Goal: Task Accomplishment & Management: Use online tool/utility

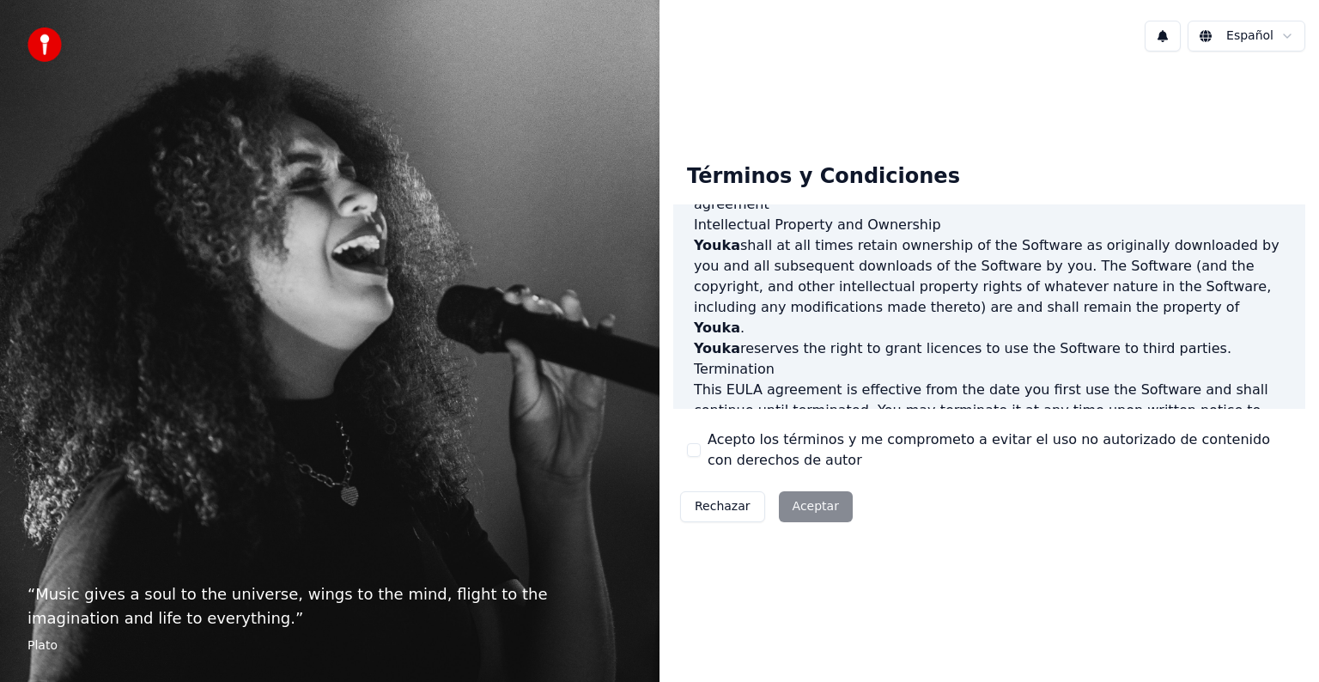
scroll to position [928, 0]
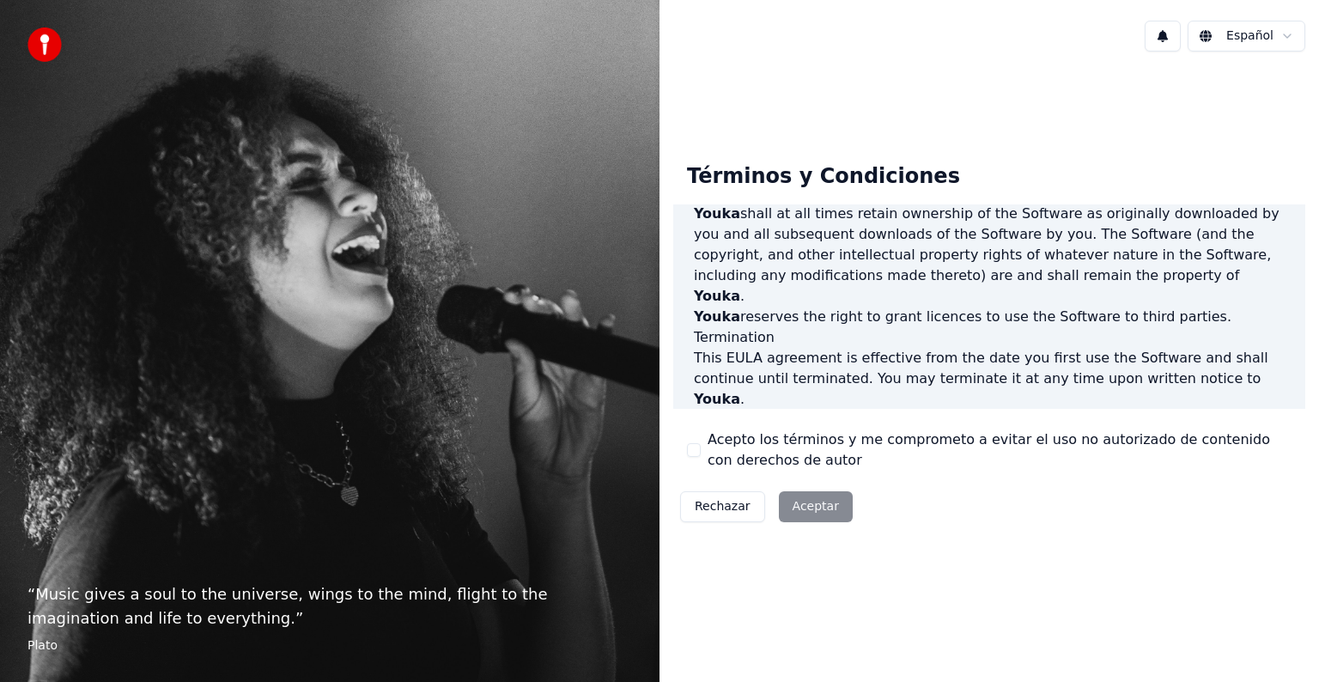
click at [800, 533] on p "This [PERSON_NAME] agreement, and any dispute arising out of or in connection w…" at bounding box center [989, 553] width 591 height 41
click at [819, 512] on div "Rechazar Aceptar" at bounding box center [766, 506] width 186 height 45
click at [772, 454] on label "Acepto los términos y me comprometo a evitar el uso no autorizado de contenido …" at bounding box center [1000, 449] width 584 height 41
click at [701, 454] on button "Acepto los términos y me comprometo a evitar el uso no autorizado de contenido …" at bounding box center [694, 450] width 14 height 14
click at [817, 506] on button "Aceptar" at bounding box center [816, 506] width 74 height 31
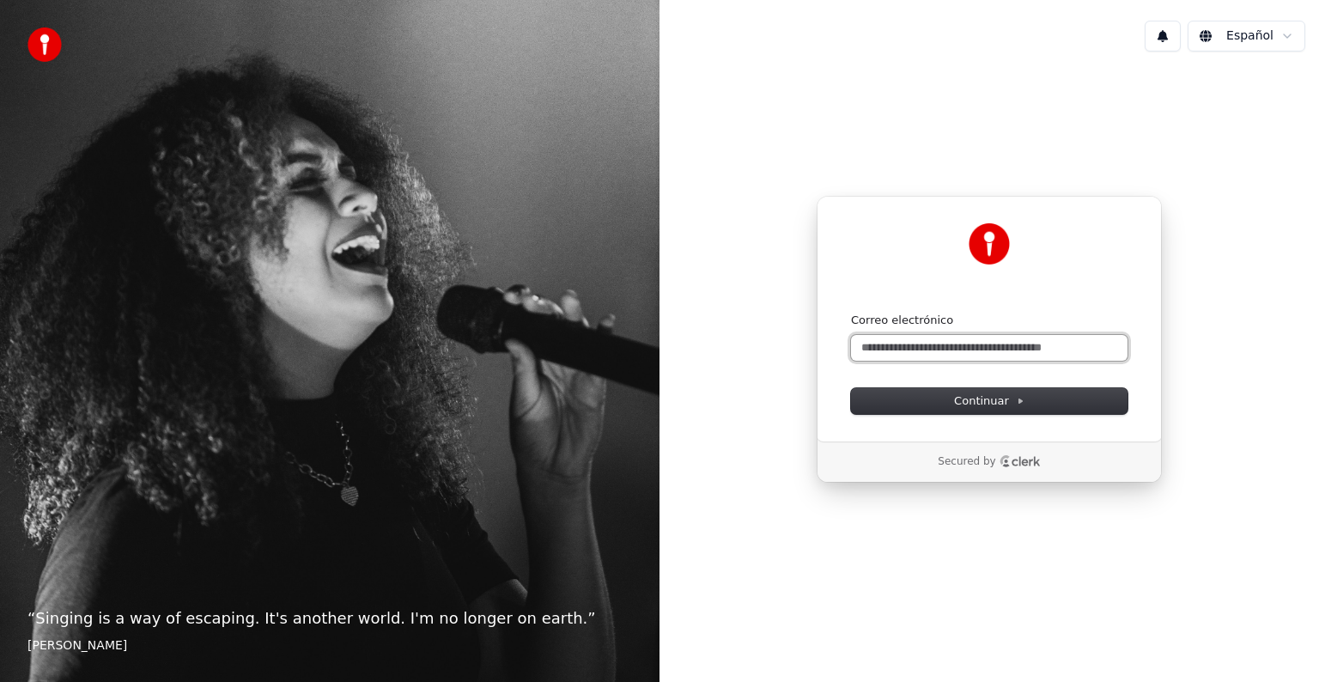
click at [914, 344] on input "Correo electrónico" at bounding box center [989, 348] width 277 height 26
click at [851, 313] on button "submit" at bounding box center [851, 313] width 0 height 0
type input "**********"
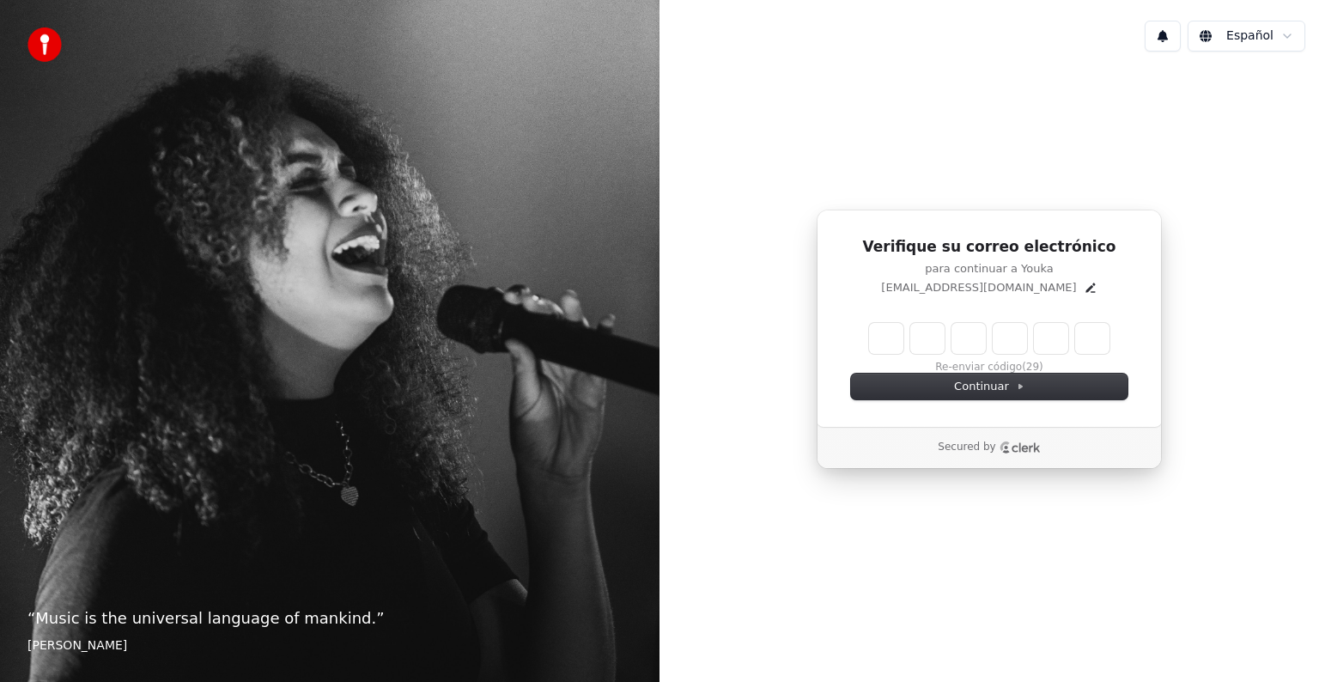
click at [941, 317] on div "Verifique su correo electrónico para continuar a Youka [EMAIL_ADDRESS][DOMAIN_N…" at bounding box center [989, 319] width 345 height 218
click at [938, 330] on input "Enter verification code" at bounding box center [989, 338] width 240 height 31
type input "******"
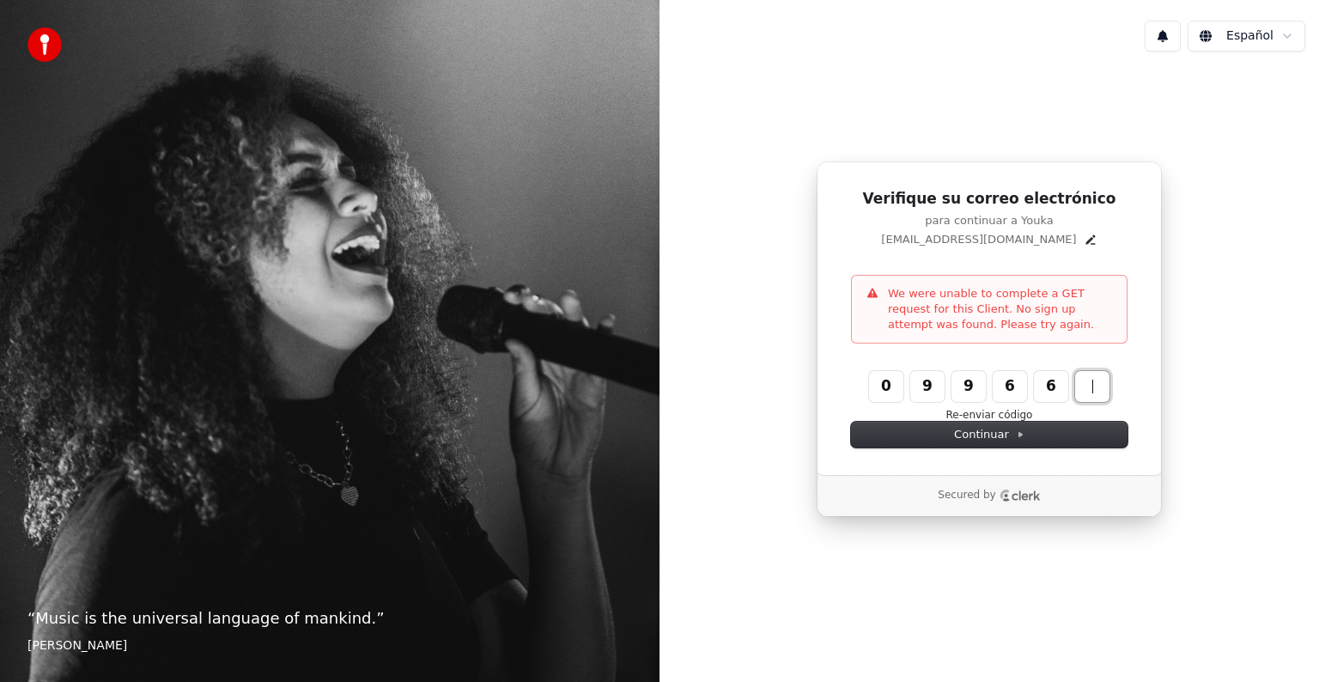
type input "******"
click at [983, 413] on button "Re-enviar código" at bounding box center [989, 416] width 87 height 14
click at [909, 367] on div "Verifique su correo electrónico para continuar a Youka [EMAIL_ADDRESS][DOMAIN_N…" at bounding box center [989, 318] width 345 height 314
click at [860, 373] on div "Re-enviar código" at bounding box center [989, 397] width 277 height 52
click at [892, 380] on input "Enter verification code" at bounding box center [1006, 386] width 275 height 31
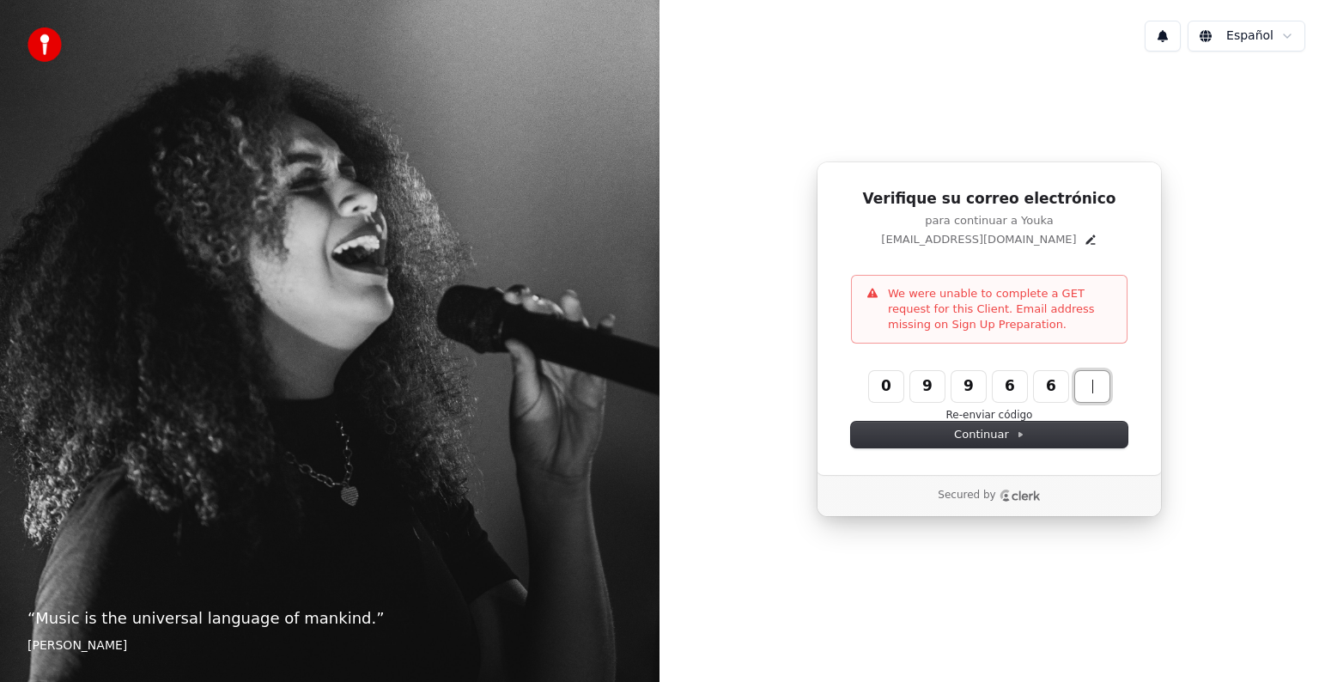
type input "******"
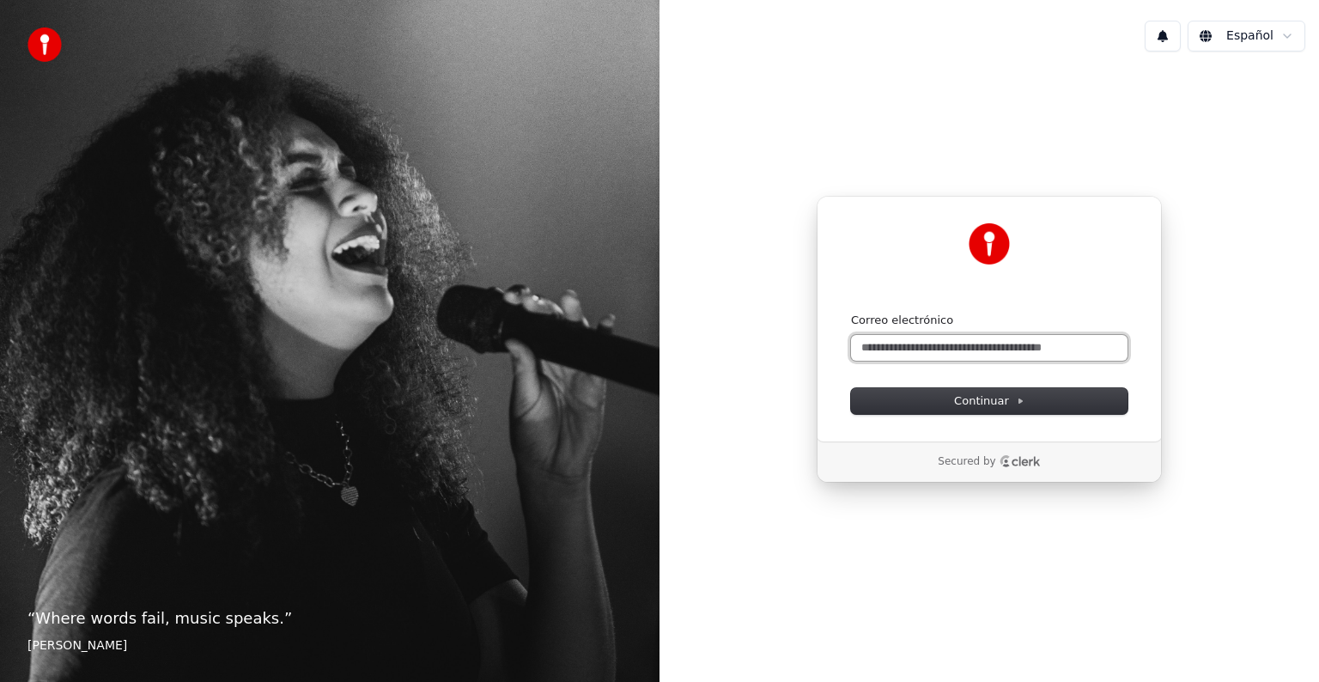
click at [921, 343] on input "Correo electrónico" at bounding box center [989, 348] width 277 height 26
click at [851, 313] on button "submit" at bounding box center [851, 313] width 0 height 0
type input "**********"
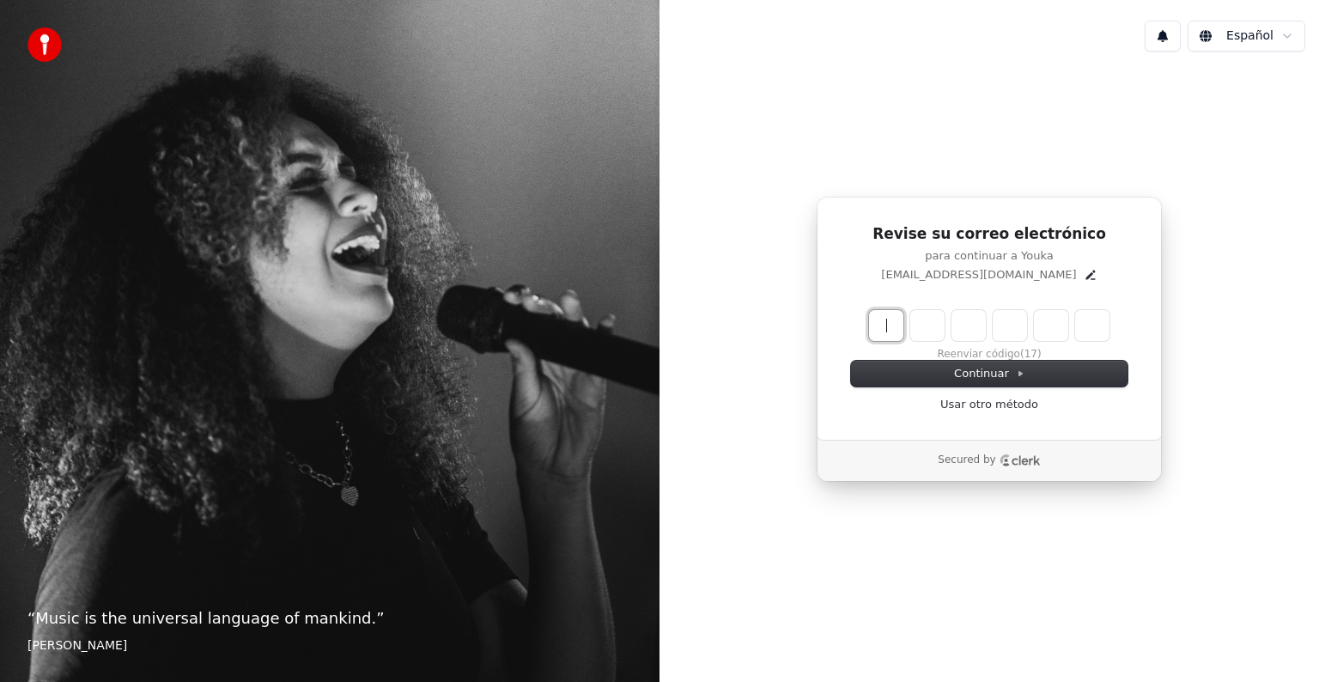
click at [894, 334] on input "Enter verification code" at bounding box center [1006, 325] width 275 height 31
type input "******"
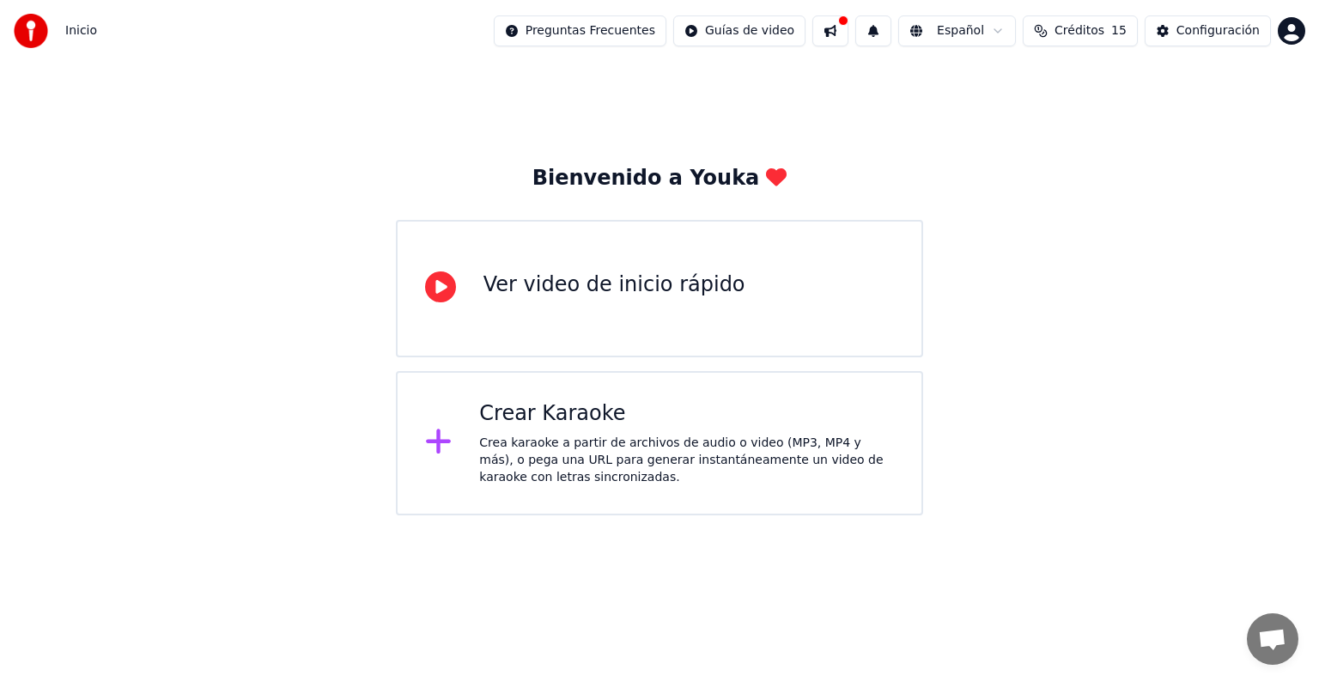
click at [1121, 24] on button "Créditos 15" at bounding box center [1080, 30] width 115 height 31
click at [776, 124] on div "Bienvenido a Youka Ver video de inicio rápido Crear Karaoke Crea karaoke a part…" at bounding box center [659, 288] width 1319 height 453
click at [478, 292] on div "Ver video de inicio rápido" at bounding box center [659, 288] width 527 height 137
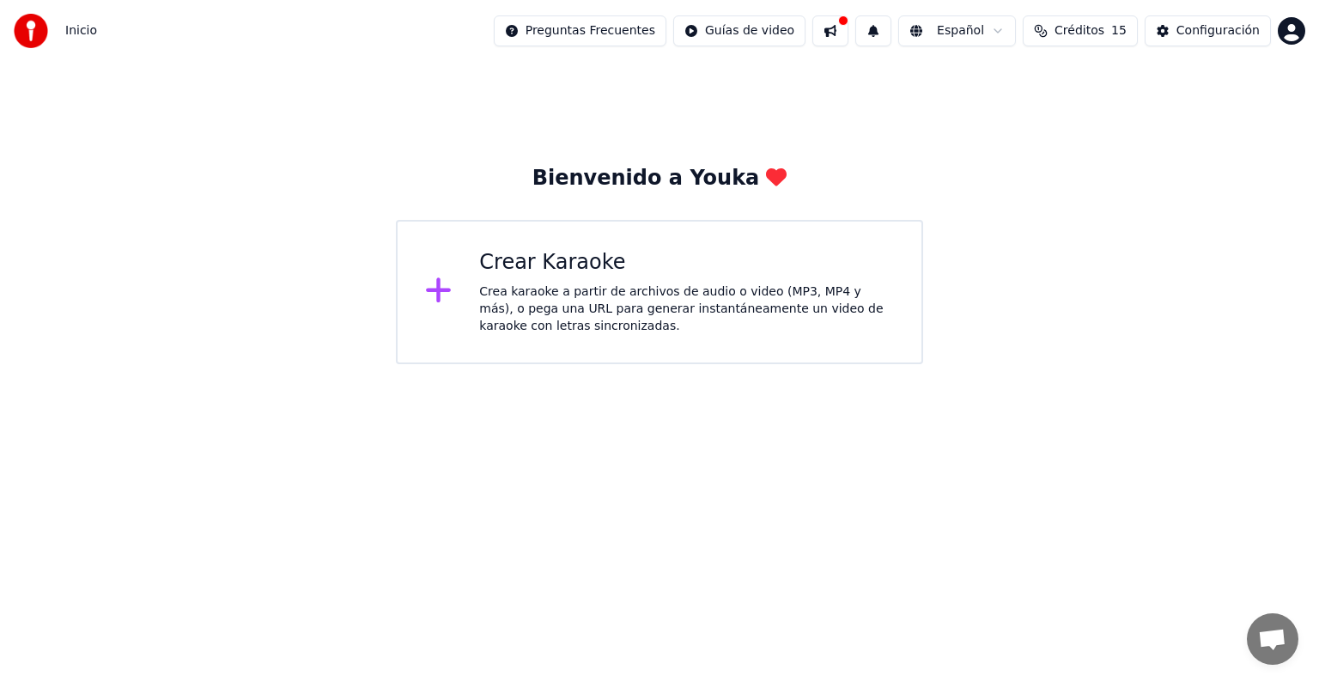
click at [1096, 27] on span "Créditos" at bounding box center [1079, 30] width 50 height 17
click at [1008, 111] on td "15" at bounding box center [1001, 114] width 68 height 31
click at [1091, 165] on button "Actualizar" at bounding box center [1091, 159] width 102 height 31
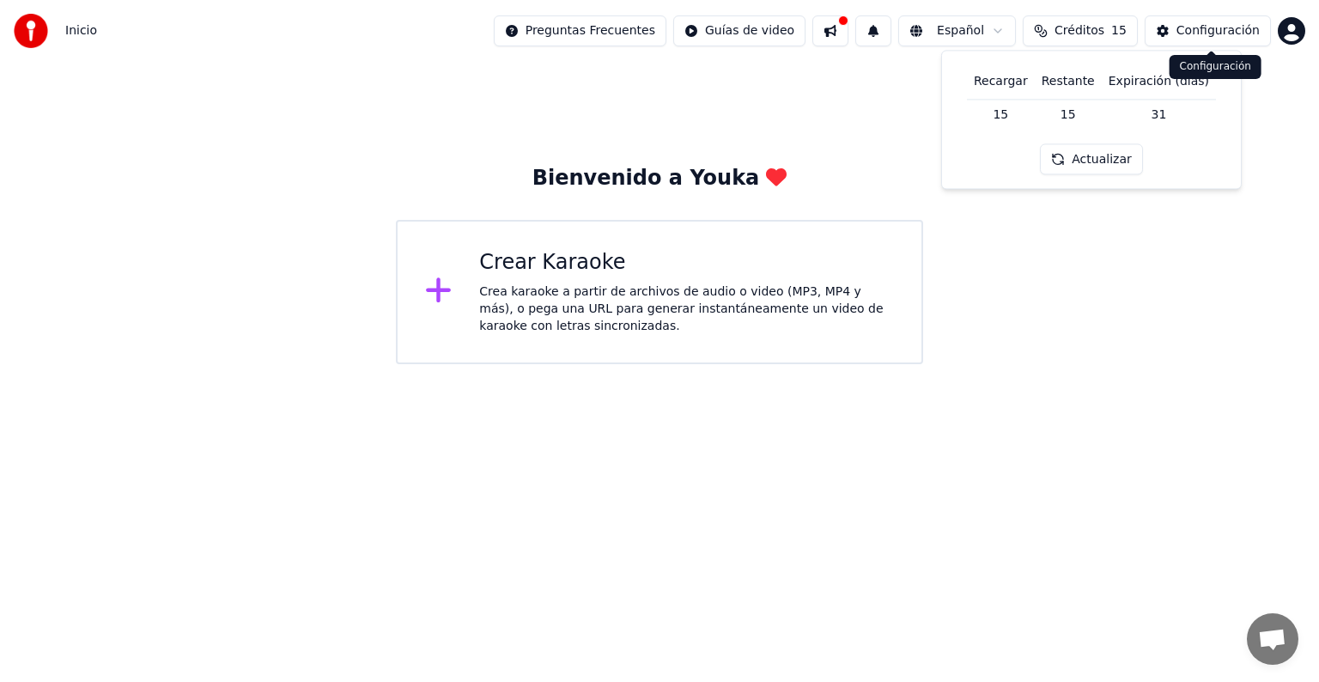
click at [1225, 22] on div "Configuración" at bounding box center [1217, 30] width 83 height 17
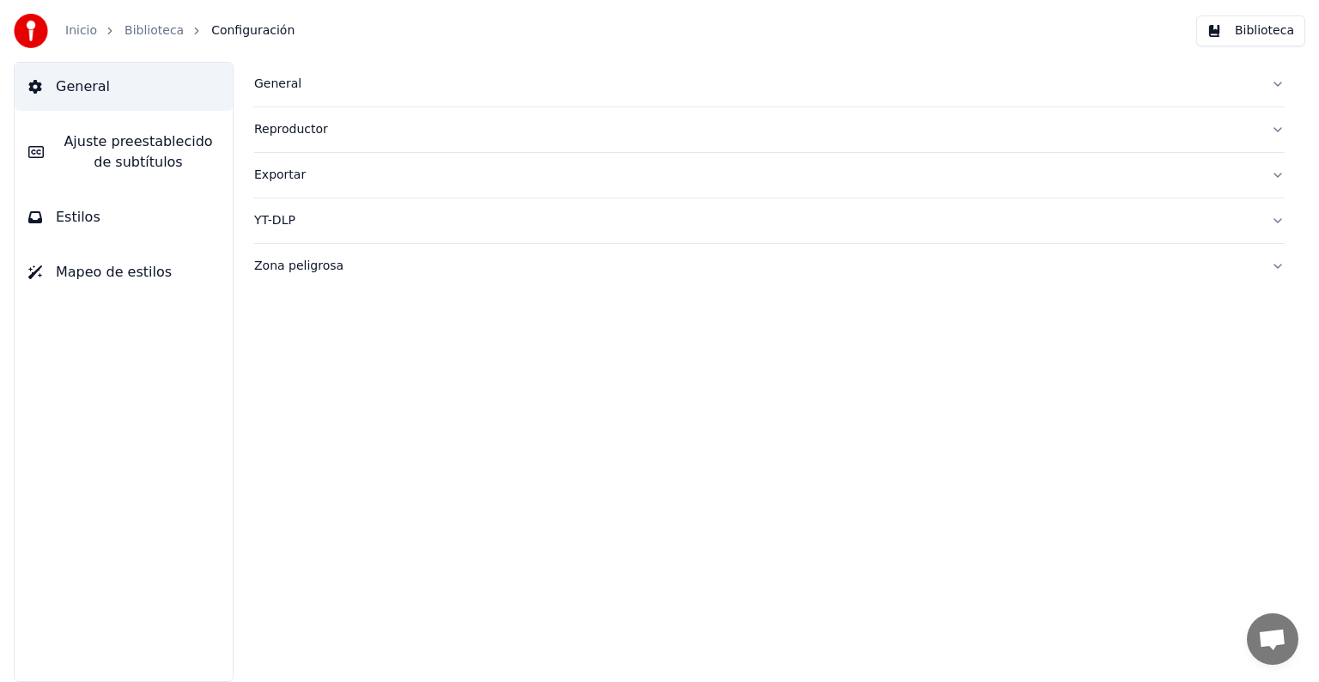
click at [155, 39] on link "Biblioteca" at bounding box center [154, 30] width 59 height 17
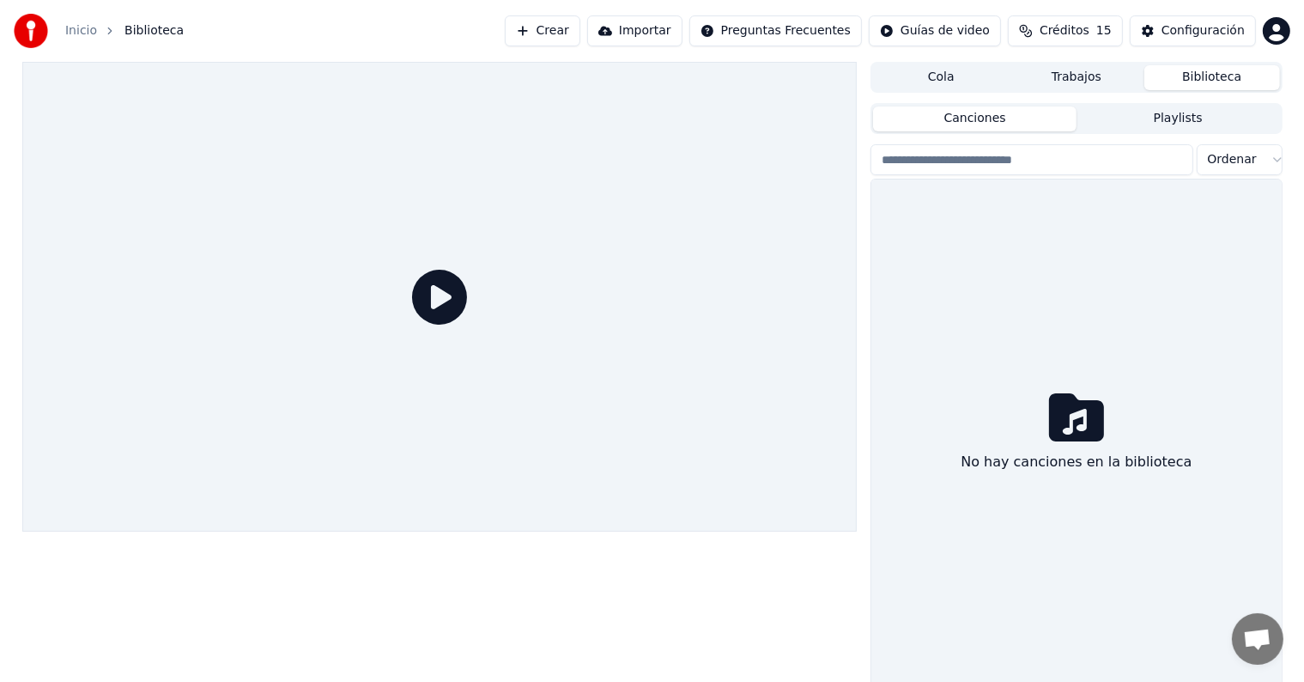
click at [86, 32] on link "Inicio" at bounding box center [81, 30] width 32 height 17
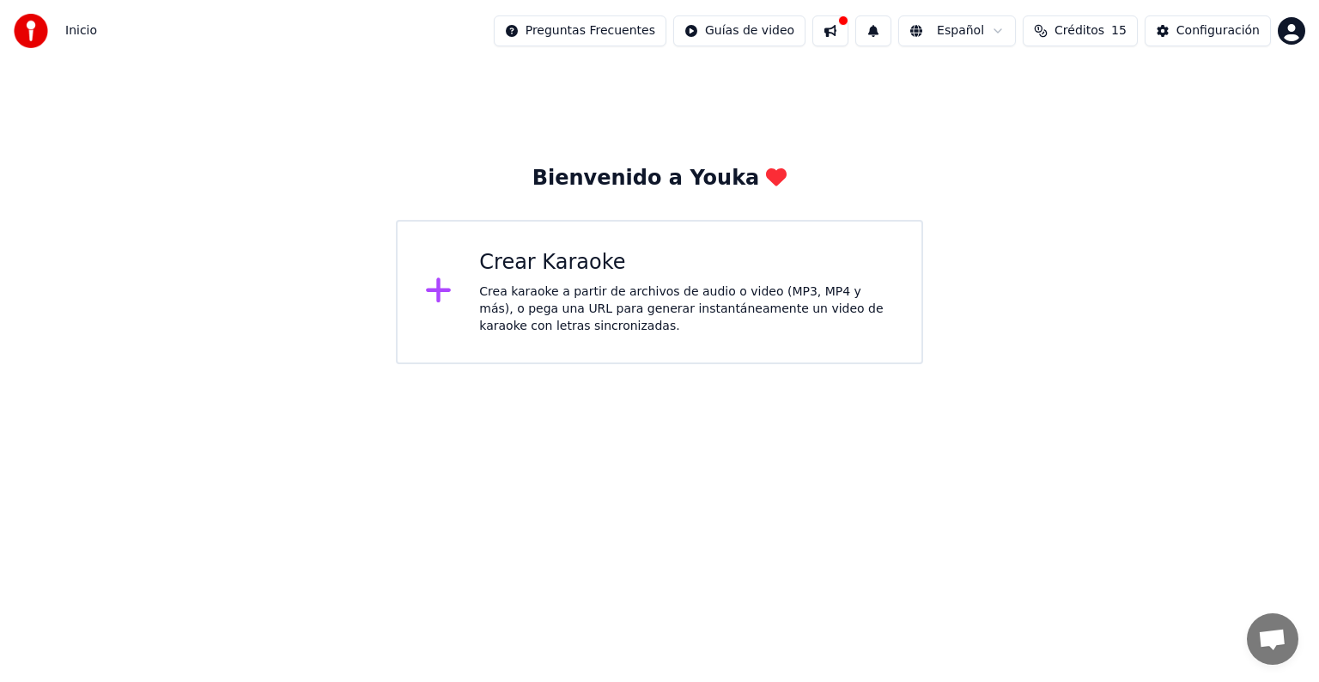
click at [841, 27] on button at bounding box center [830, 30] width 36 height 31
click at [891, 25] on button at bounding box center [873, 30] width 36 height 31
click at [1071, 20] on button "Créditos 15" at bounding box center [1080, 30] width 115 height 31
click at [809, 308] on div "Crea karaoke a partir de archivos de audio o video (MP3, MP4 y más), o pega una…" at bounding box center [686, 309] width 415 height 52
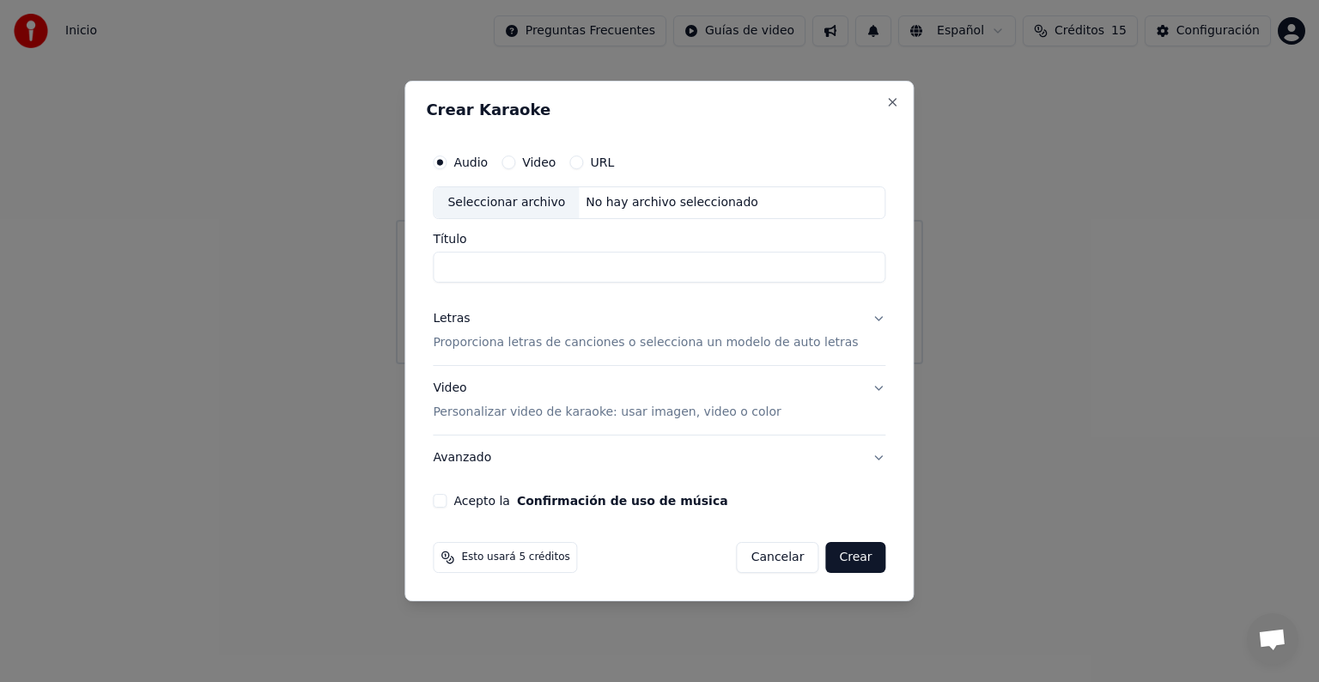
click at [757, 556] on button "Cancelar" at bounding box center [778, 557] width 82 height 31
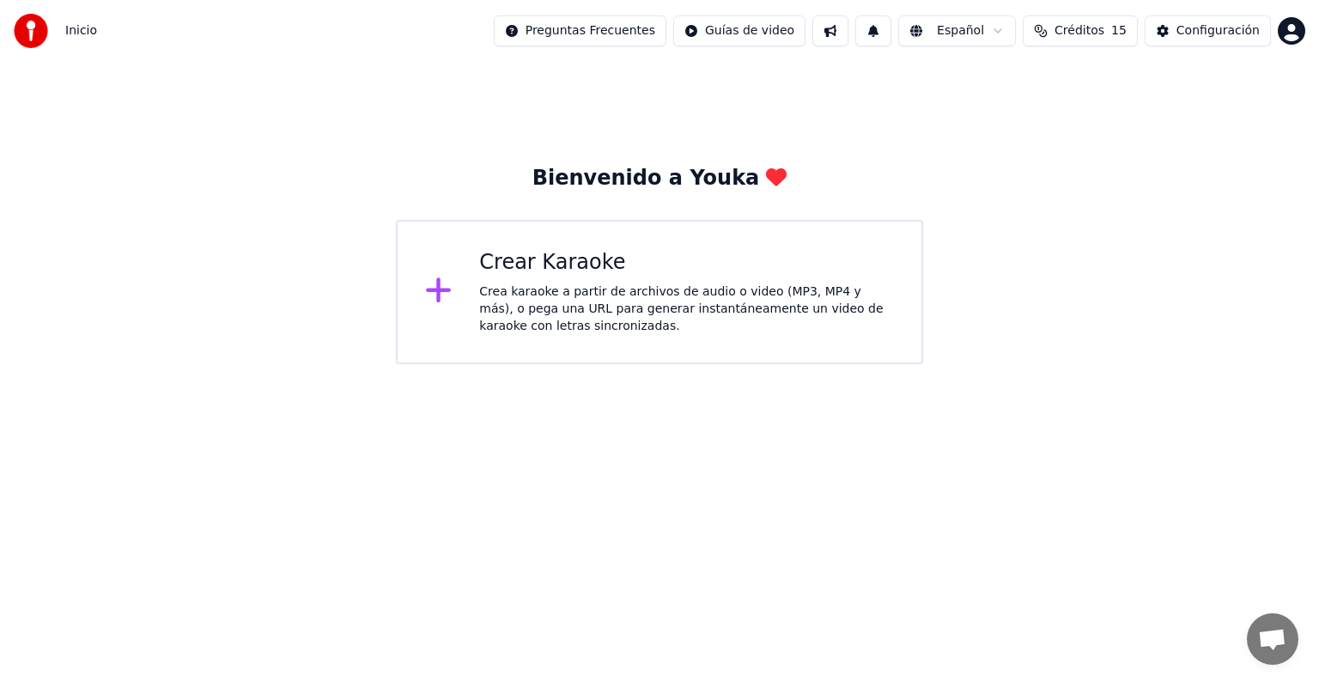
click at [1151, 62] on div "Bienvenido a Youka Crear Karaoke Crea karaoke a partir de archivos de audio o v…" at bounding box center [659, 213] width 1319 height 302
click at [1116, 34] on button "Créditos 15" at bounding box center [1080, 30] width 115 height 31
click at [886, 161] on div "Bienvenido a Youka Crear Karaoke Crea karaoke a partir de archivos de audio o v…" at bounding box center [659, 213] width 1319 height 302
click at [1079, 364] on html "Inicio Preguntas Frecuentes Guías de video Español Créditos 15 Configuración Bi…" at bounding box center [659, 182] width 1319 height 364
click at [1040, 144] on div "Bienvenido a Youka Crear Karaoke Crea karaoke a partir de archivos de audio o v…" at bounding box center [659, 213] width 1319 height 302
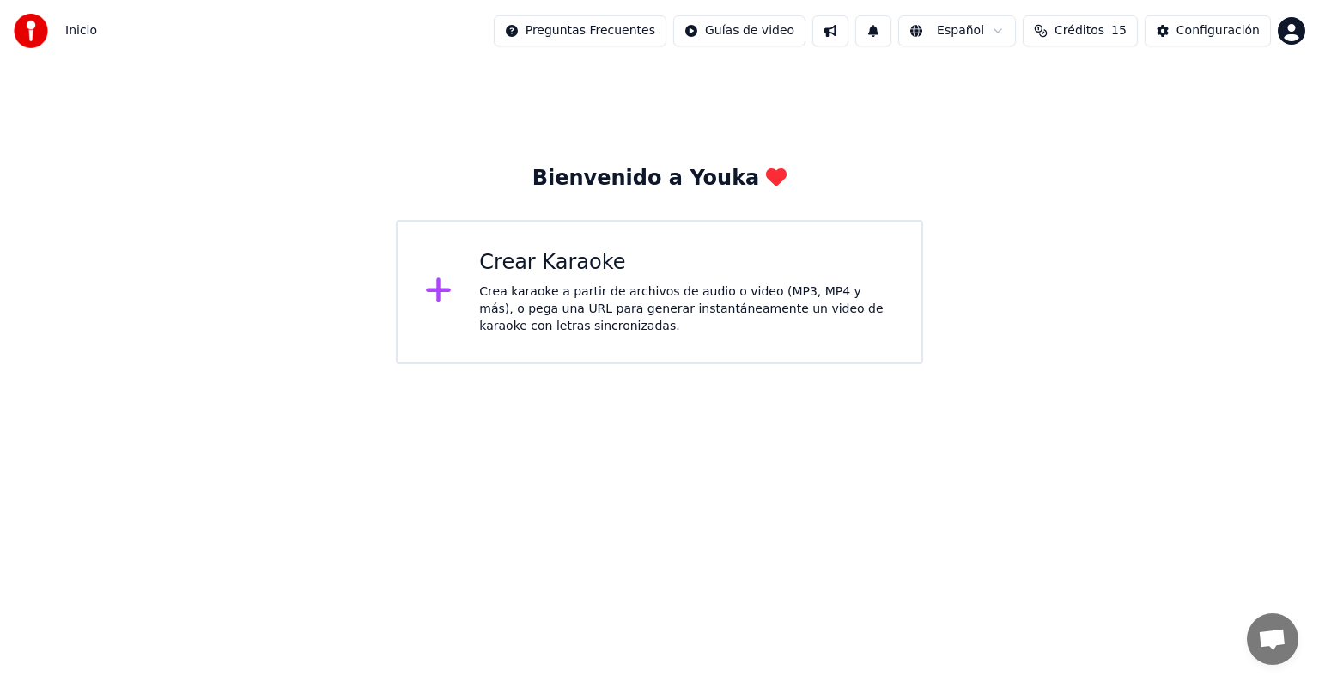
click at [1099, 24] on span "Créditos" at bounding box center [1079, 30] width 50 height 17
click at [1150, 247] on div "Bienvenido a Youka Crear Karaoke Crea karaoke a partir de archivos de audio o v…" at bounding box center [659, 213] width 1319 height 302
click at [793, 230] on div "Crear Karaoke Crea karaoke a partir de archivos de audio o video (MP3, MP4 y má…" at bounding box center [659, 292] width 527 height 144
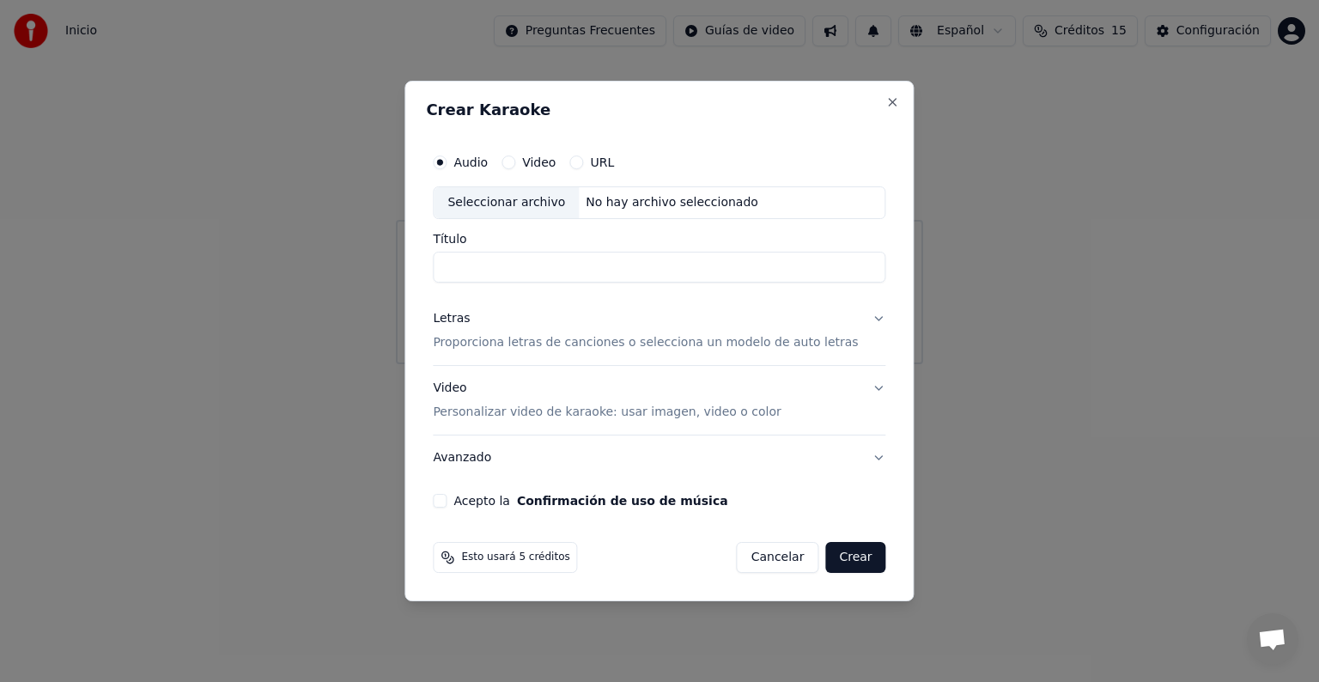
click at [737, 563] on button "Cancelar" at bounding box center [778, 557] width 82 height 31
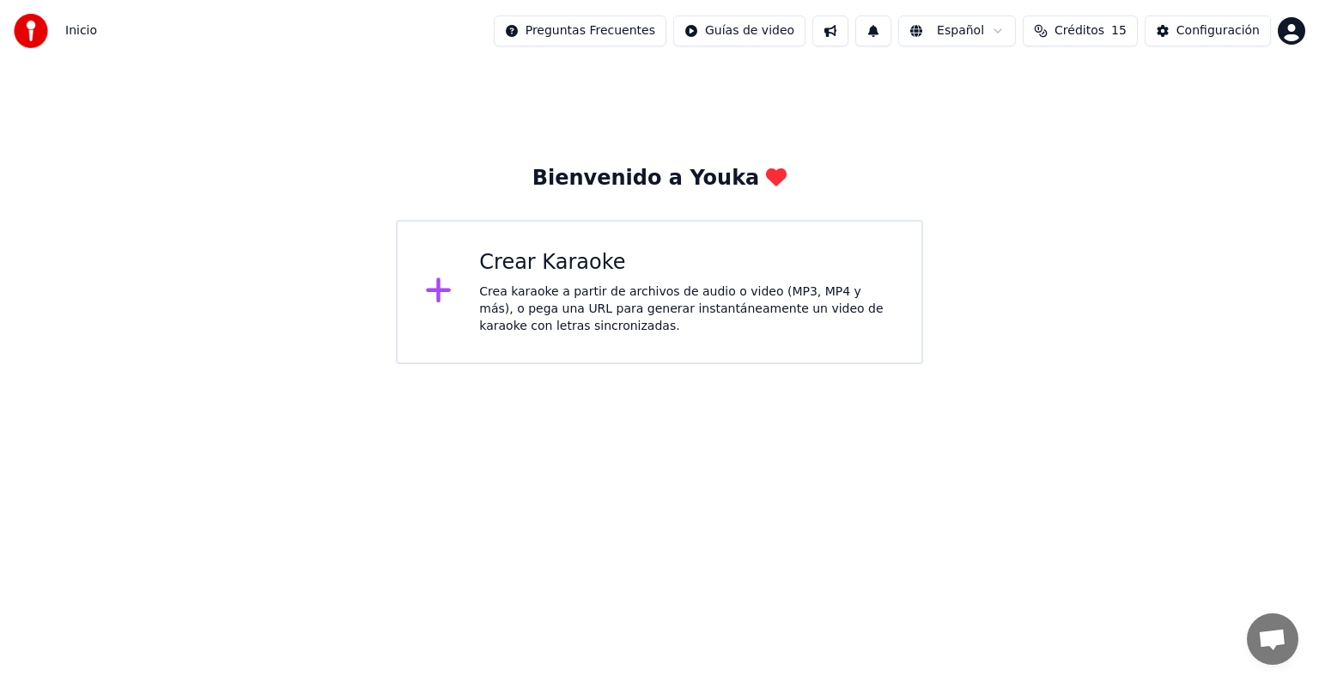
click at [768, 319] on div "Crea karaoke a partir de archivos de audio o video (MP3, MP4 y más), o pega una…" at bounding box center [686, 309] width 415 height 52
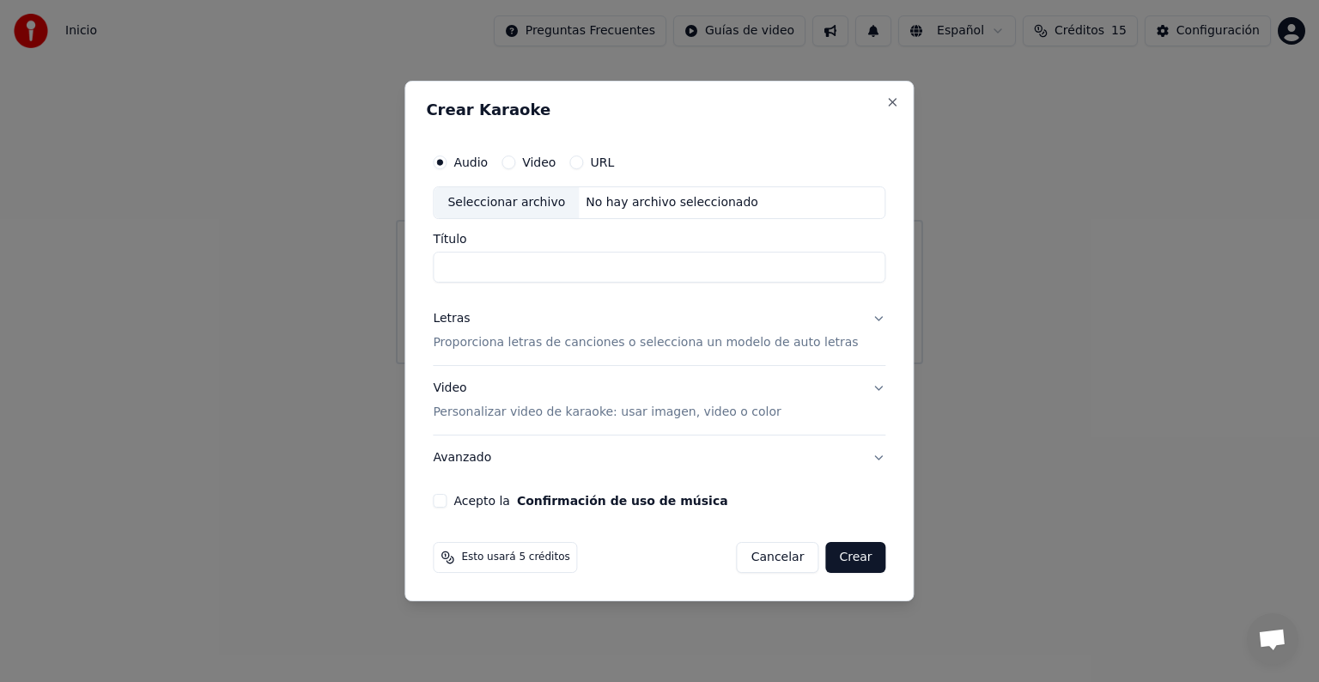
click at [674, 266] on input "Título" at bounding box center [659, 267] width 453 height 31
type input "**********"
click at [556, 161] on label "Video" at bounding box center [538, 162] width 33 height 12
click at [515, 161] on button "Video" at bounding box center [508, 162] width 14 height 14
click at [477, 156] on label "Audio" at bounding box center [470, 162] width 34 height 12
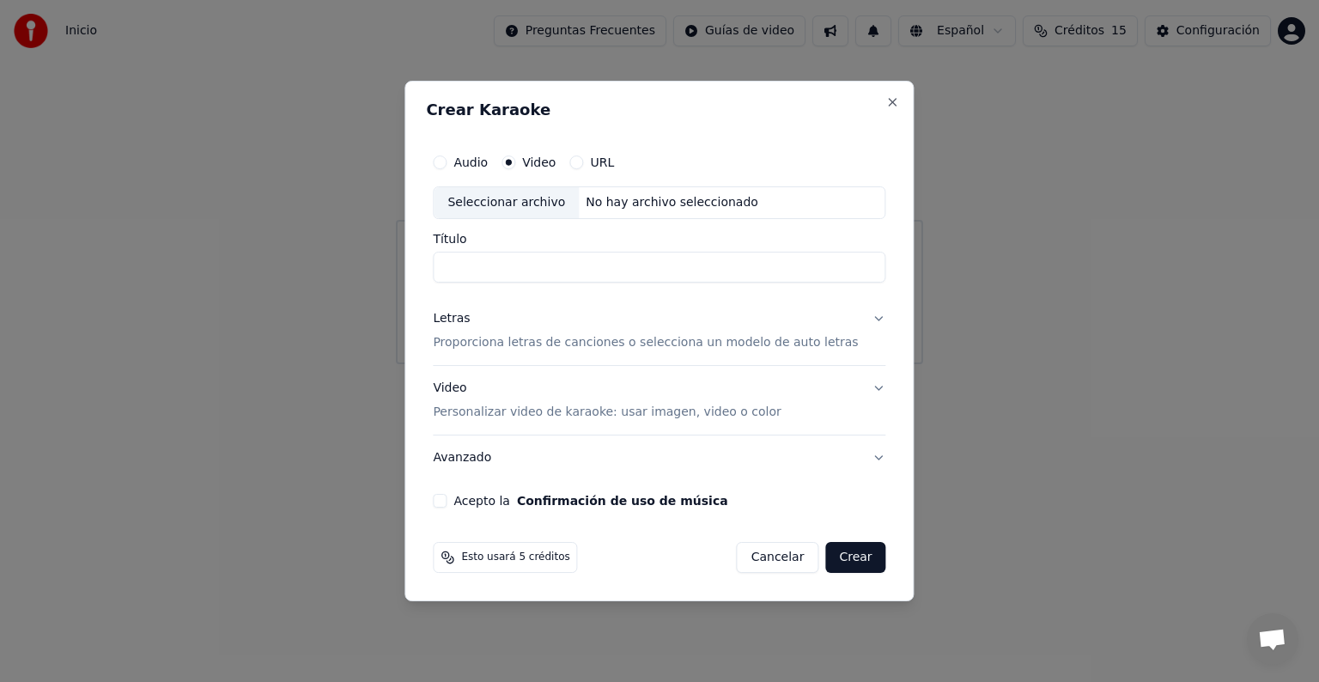
click at [447, 155] on button "Audio" at bounding box center [440, 162] width 14 height 14
click at [556, 167] on label "Video" at bounding box center [538, 162] width 33 height 12
click at [515, 167] on button "Video" at bounding box center [508, 162] width 14 height 14
click at [488, 167] on label "Audio" at bounding box center [470, 162] width 34 height 12
click at [447, 167] on button "Audio" at bounding box center [440, 162] width 14 height 14
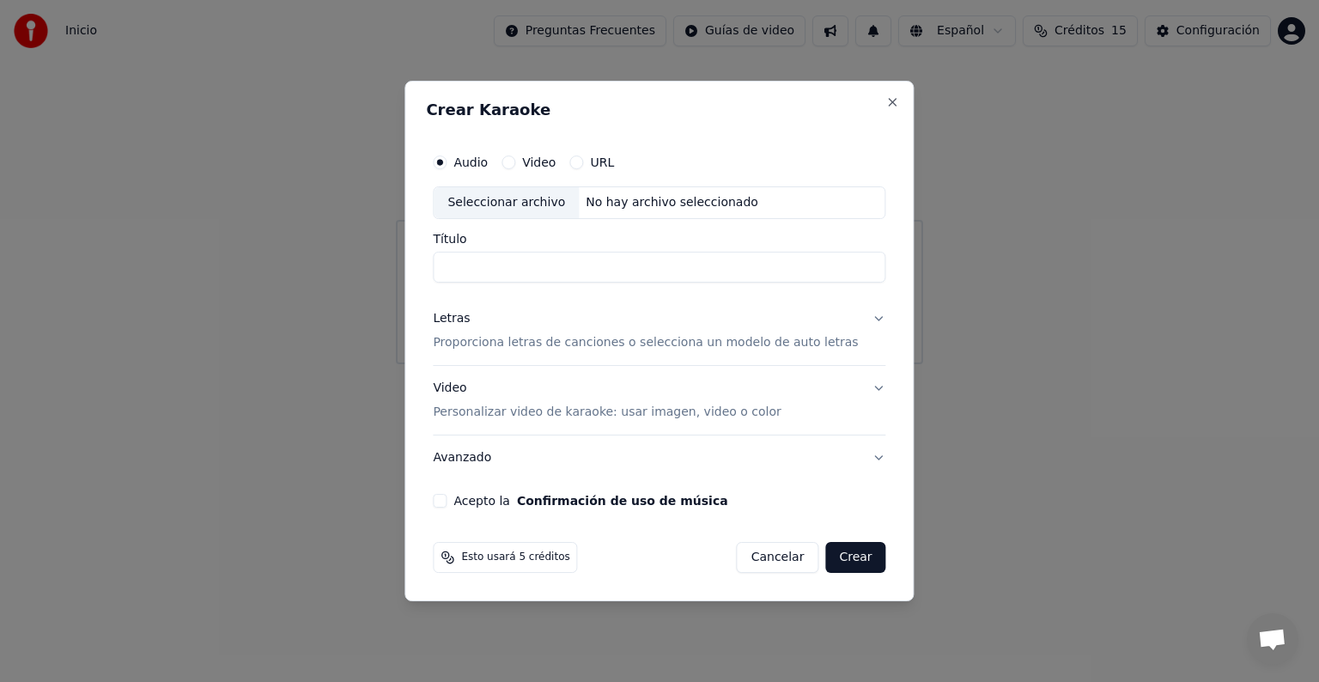
click at [504, 206] on div "Seleccionar archivo" at bounding box center [506, 202] width 145 height 31
type input "**********"
click at [684, 277] on input "**********" at bounding box center [659, 267] width 453 height 31
click at [860, 313] on button "Letras Proporciona letras de canciones o selecciona un modelo de auto letras" at bounding box center [659, 330] width 453 height 69
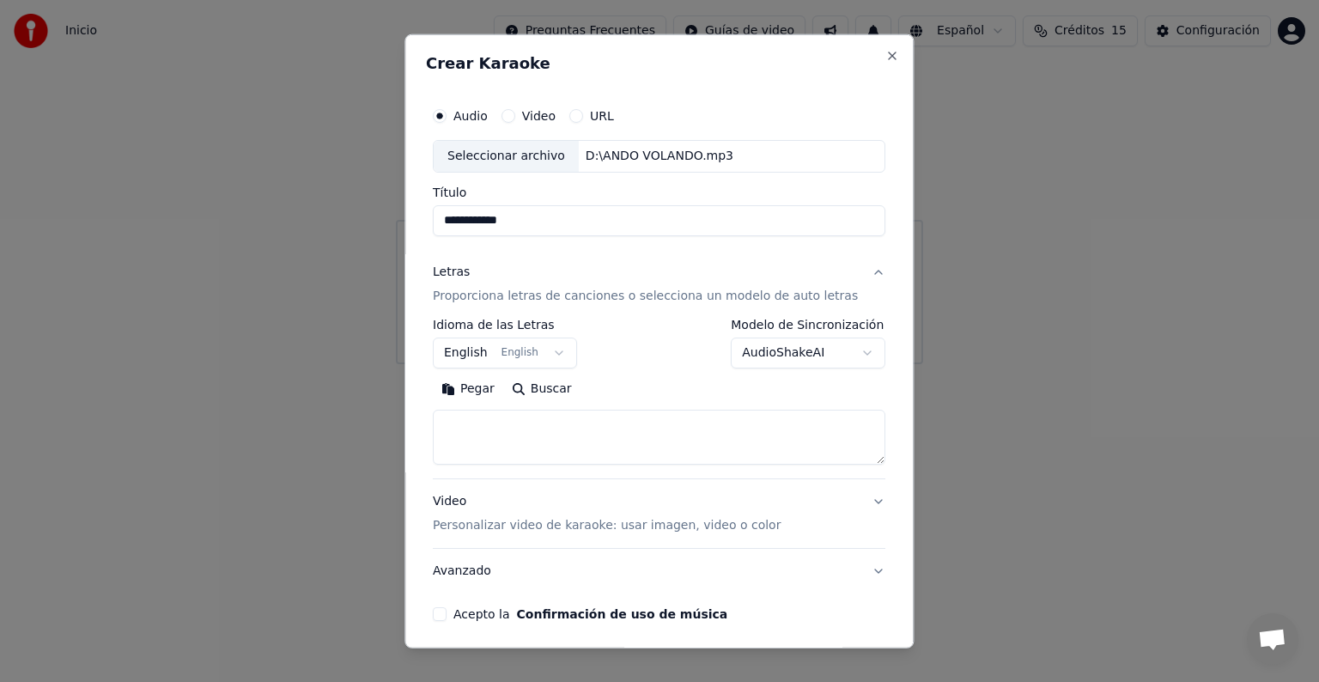
click at [539, 354] on button "English English" at bounding box center [505, 352] width 144 height 31
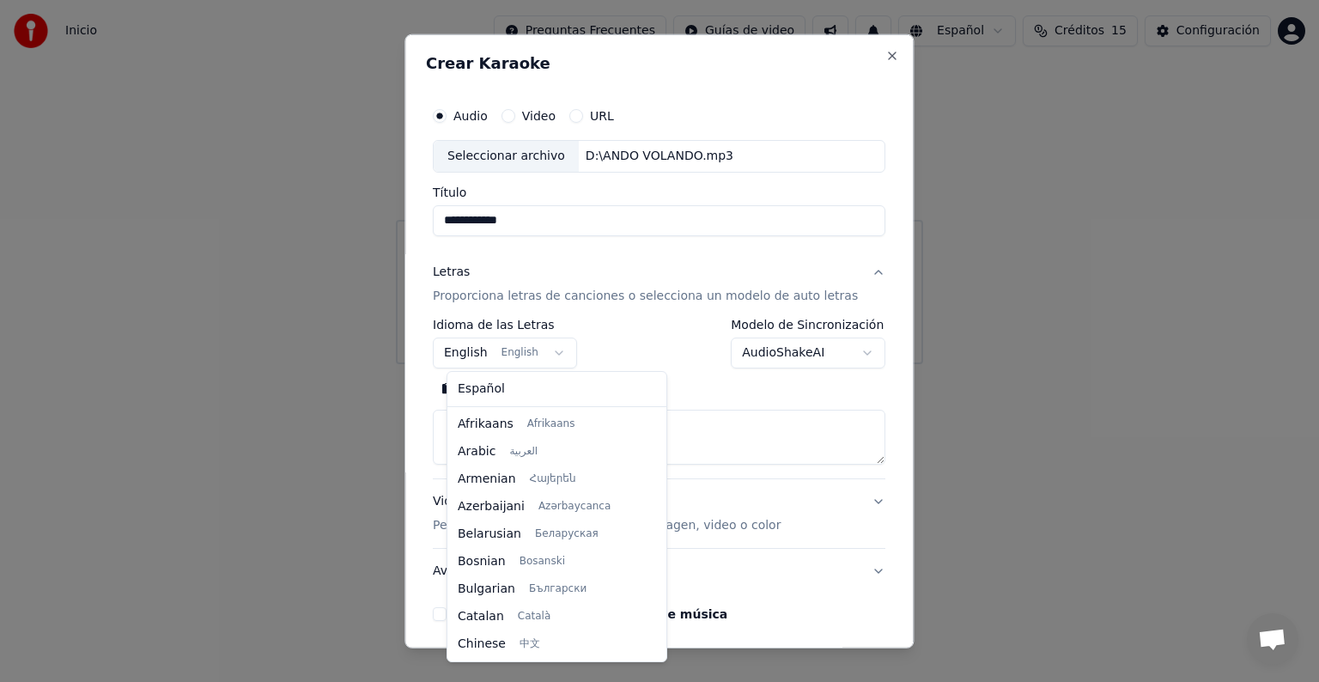
scroll to position [137, 0]
select select "**"
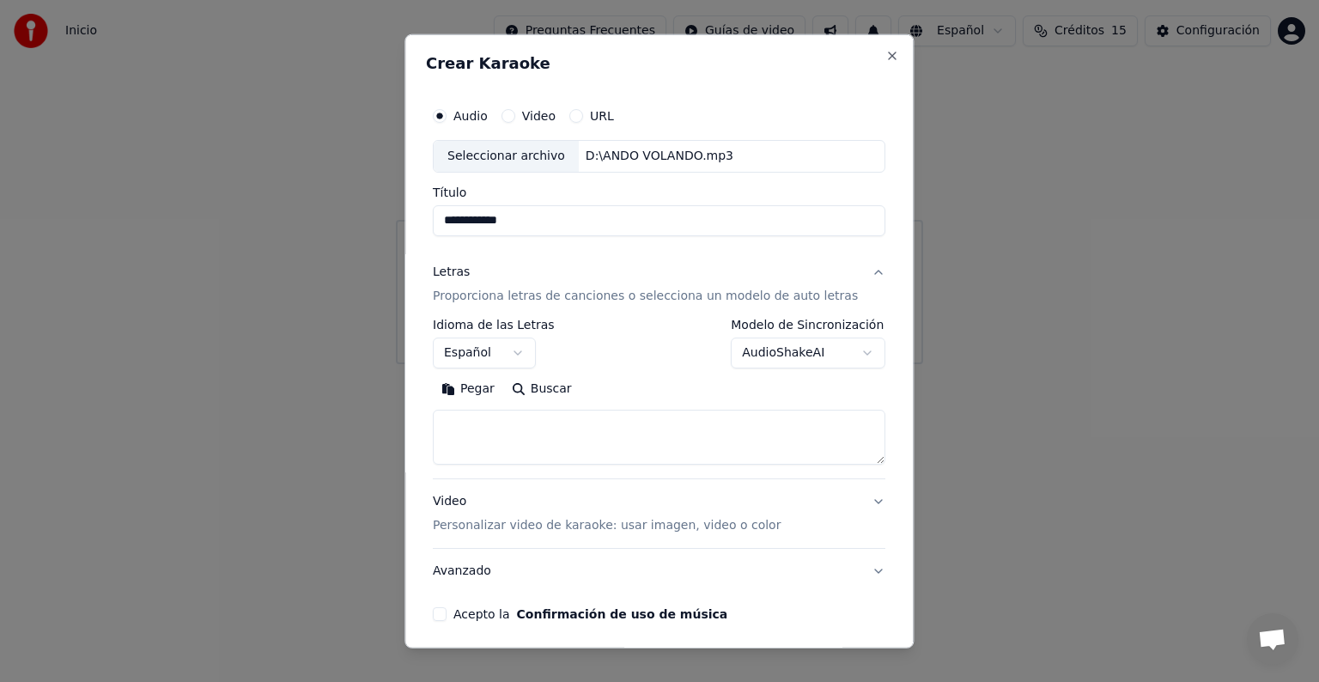
click at [774, 362] on body "**********" at bounding box center [659, 182] width 1319 height 364
click at [663, 345] on body "**********" at bounding box center [659, 182] width 1319 height 364
click at [550, 434] on textarea at bounding box center [659, 437] width 453 height 55
paste textarea "**********"
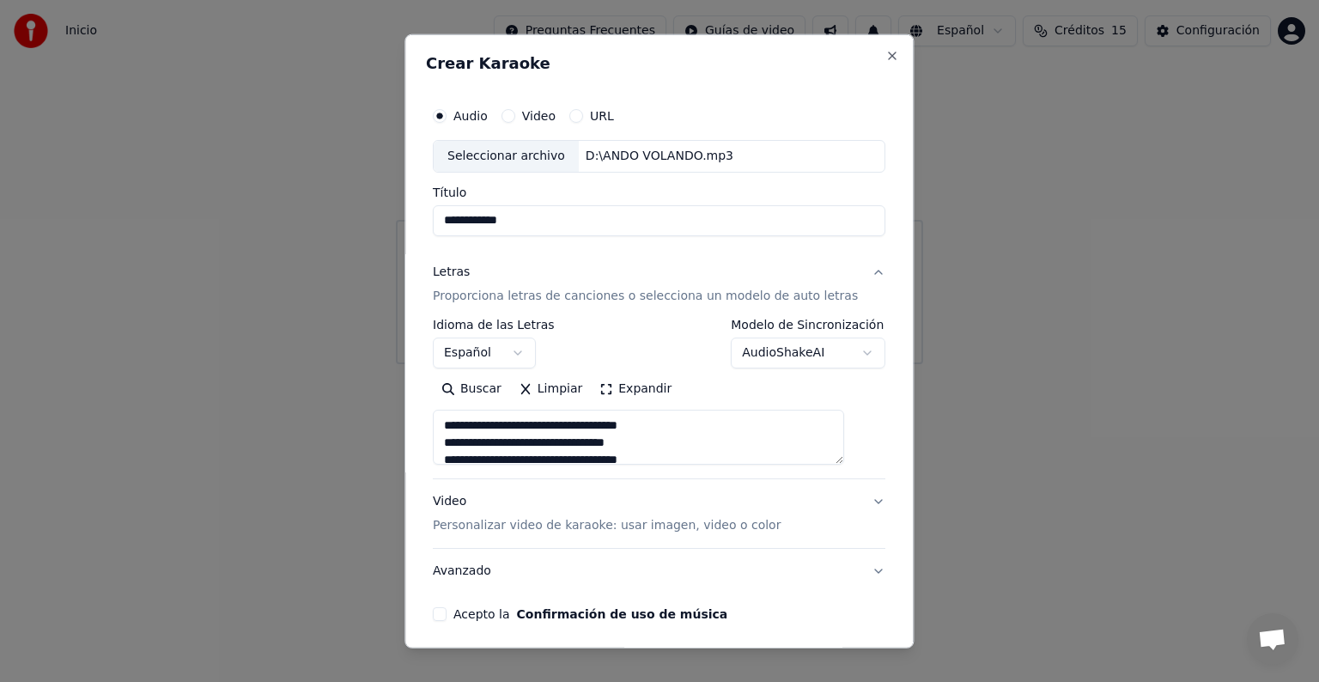
scroll to position [210, 0]
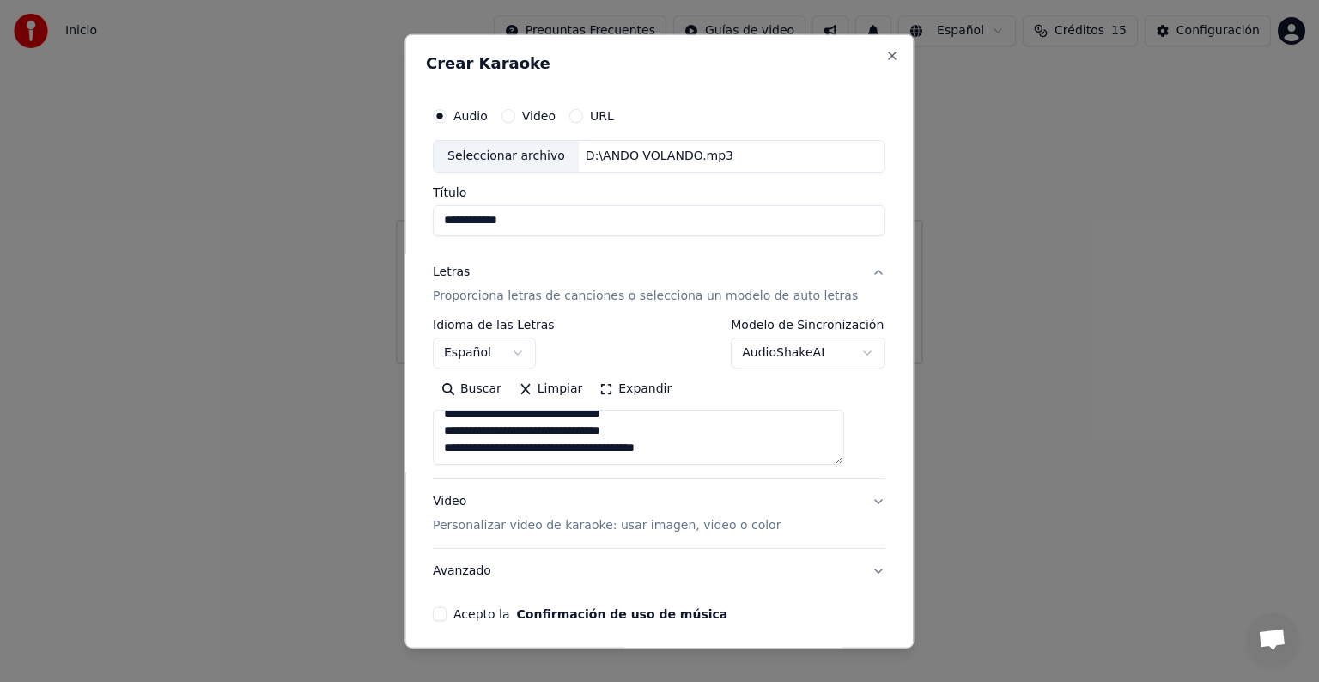
type textarea "**********"
click at [694, 210] on input "**********" at bounding box center [659, 220] width 453 height 31
type input "*"
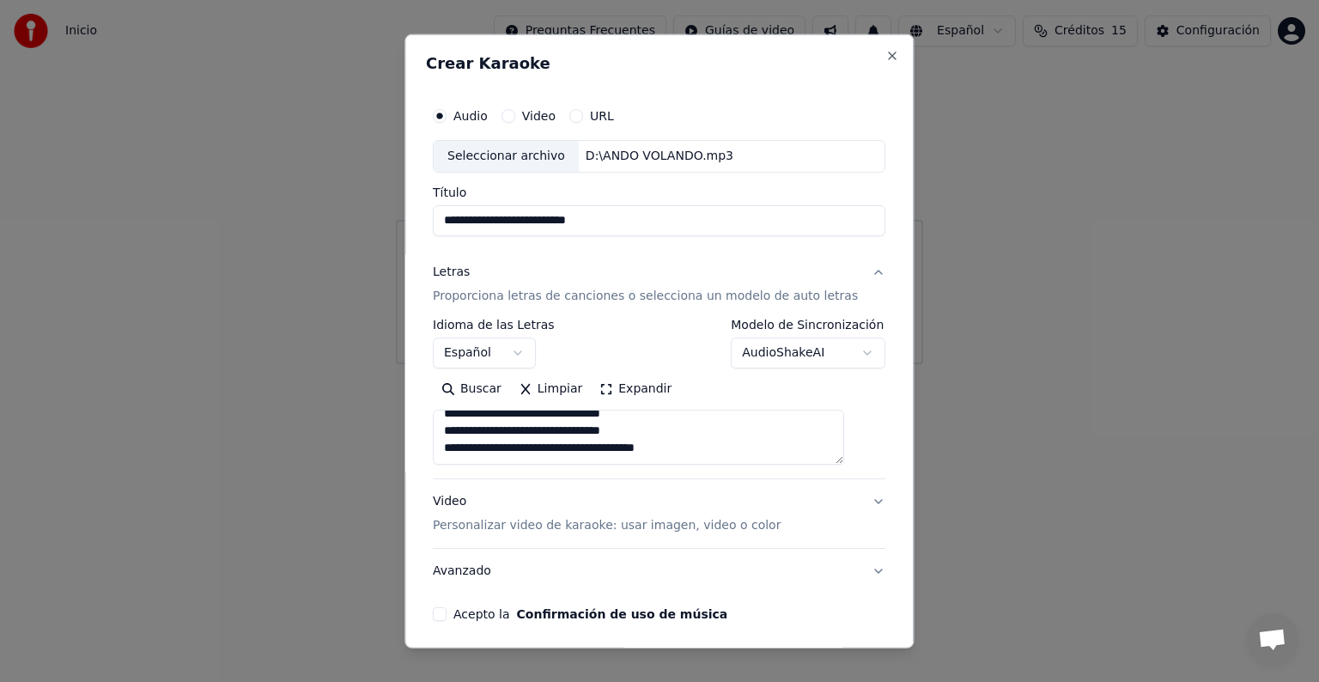
click at [553, 159] on div "Seleccionar archivo" at bounding box center [506, 156] width 145 height 31
type input "**********"
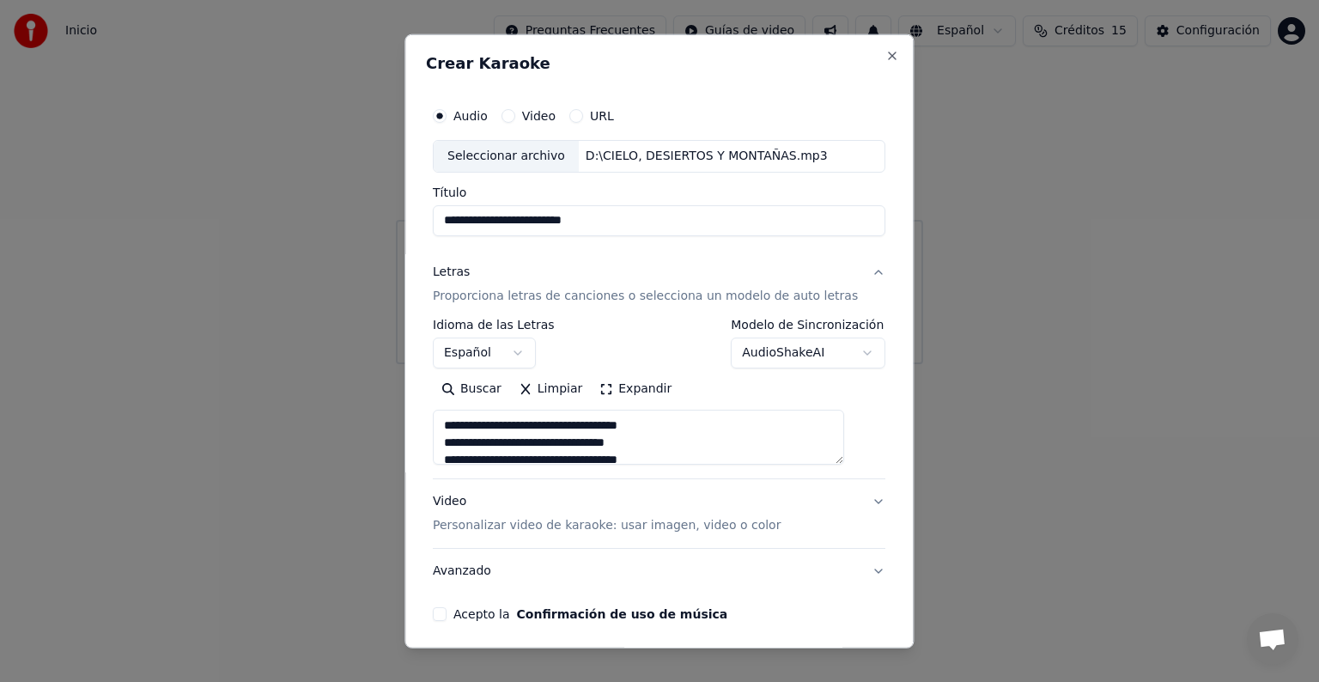
drag, startPoint x: 697, startPoint y: 449, endPoint x: 387, endPoint y: 364, distance: 321.4
click at [387, 364] on body "**********" at bounding box center [659, 182] width 1319 height 364
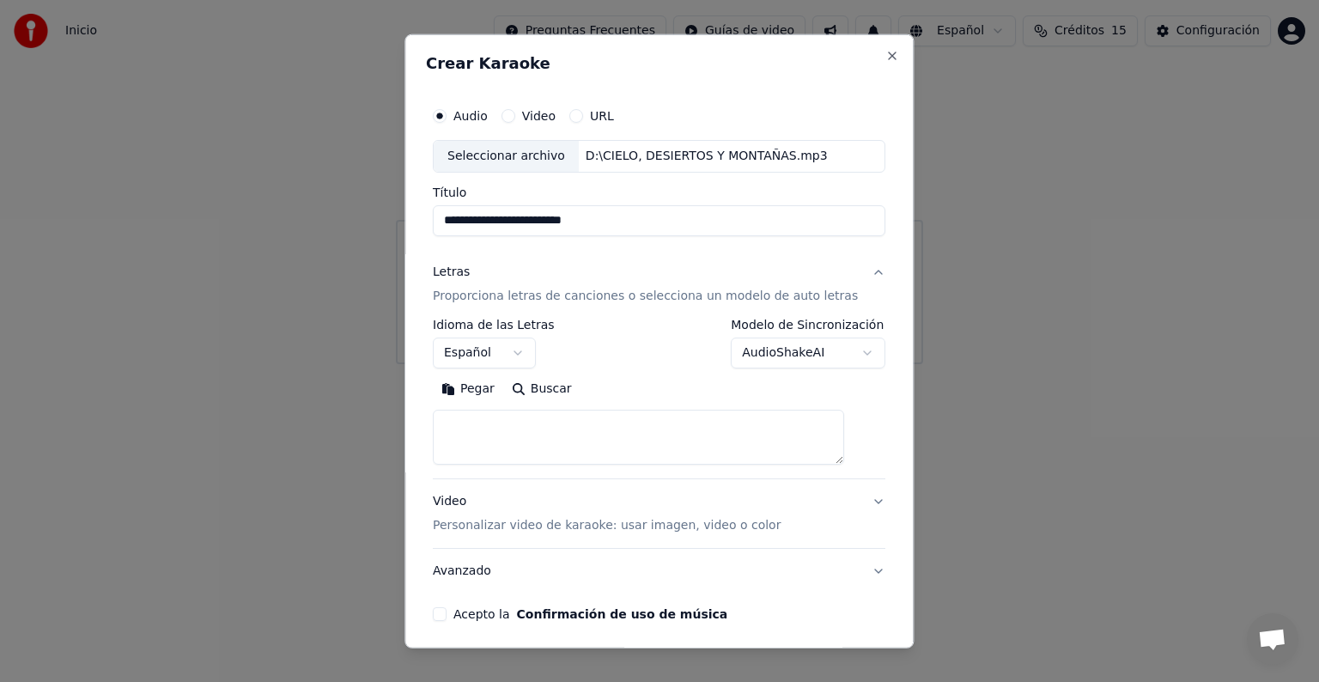
click at [678, 218] on input "**********" at bounding box center [659, 220] width 453 height 31
type input "*"
click at [514, 150] on div "Seleccionar archivo" at bounding box center [506, 156] width 145 height 31
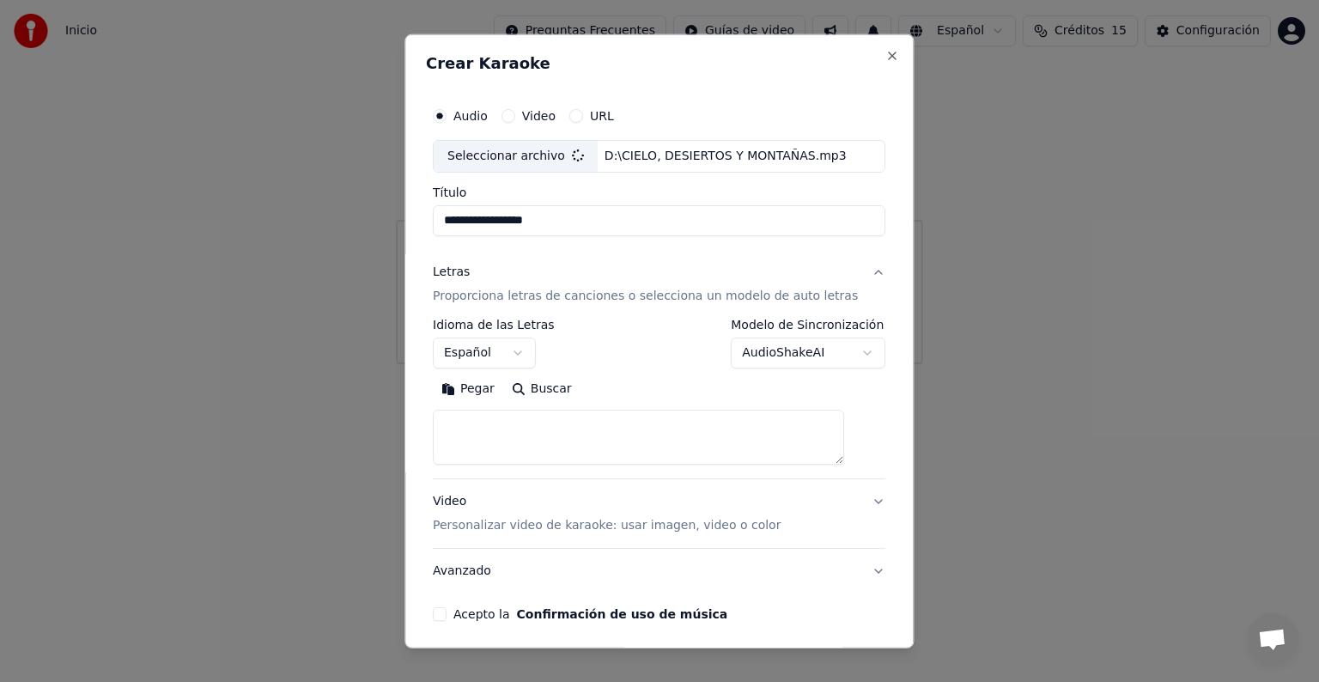
type input "**********"
click at [550, 421] on textarea at bounding box center [638, 437] width 411 height 55
paste textarea "**********"
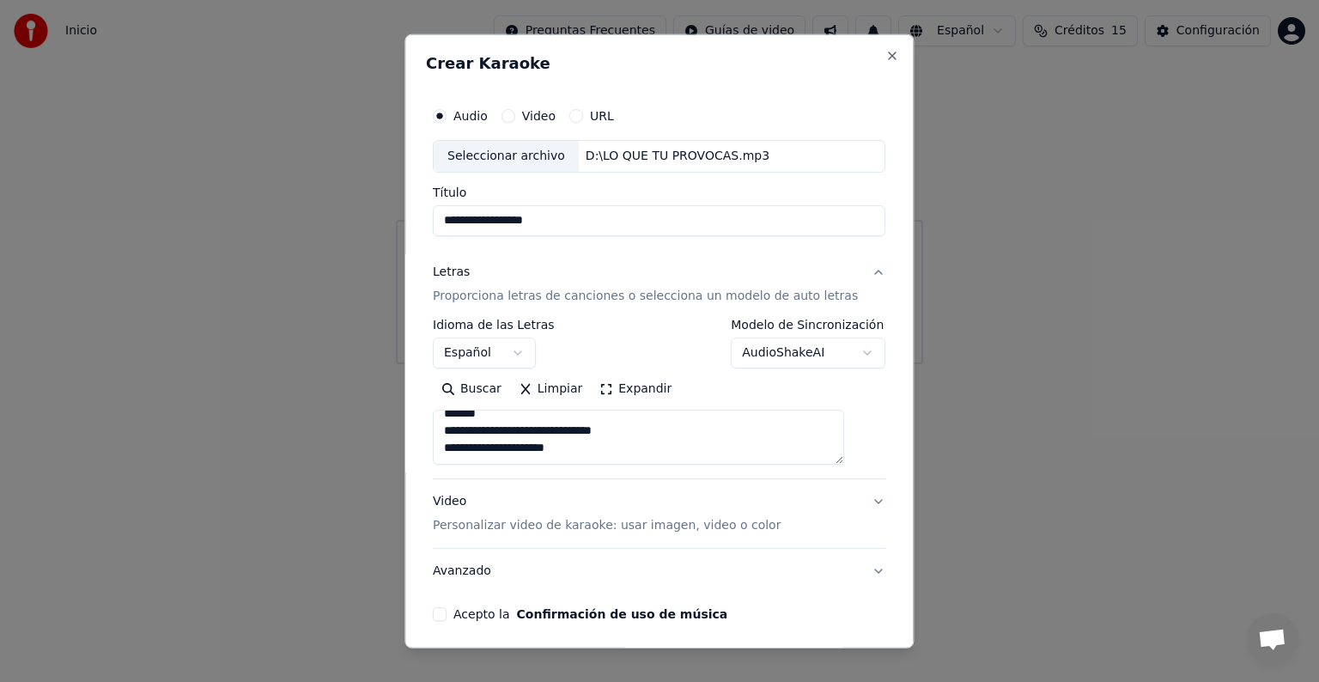
type textarea "**********"
drag, startPoint x: 685, startPoint y: 455, endPoint x: 433, endPoint y: 270, distance: 312.8
click at [433, 270] on div "**********" at bounding box center [658, 341] width 509 height 614
paste textarea "**********"
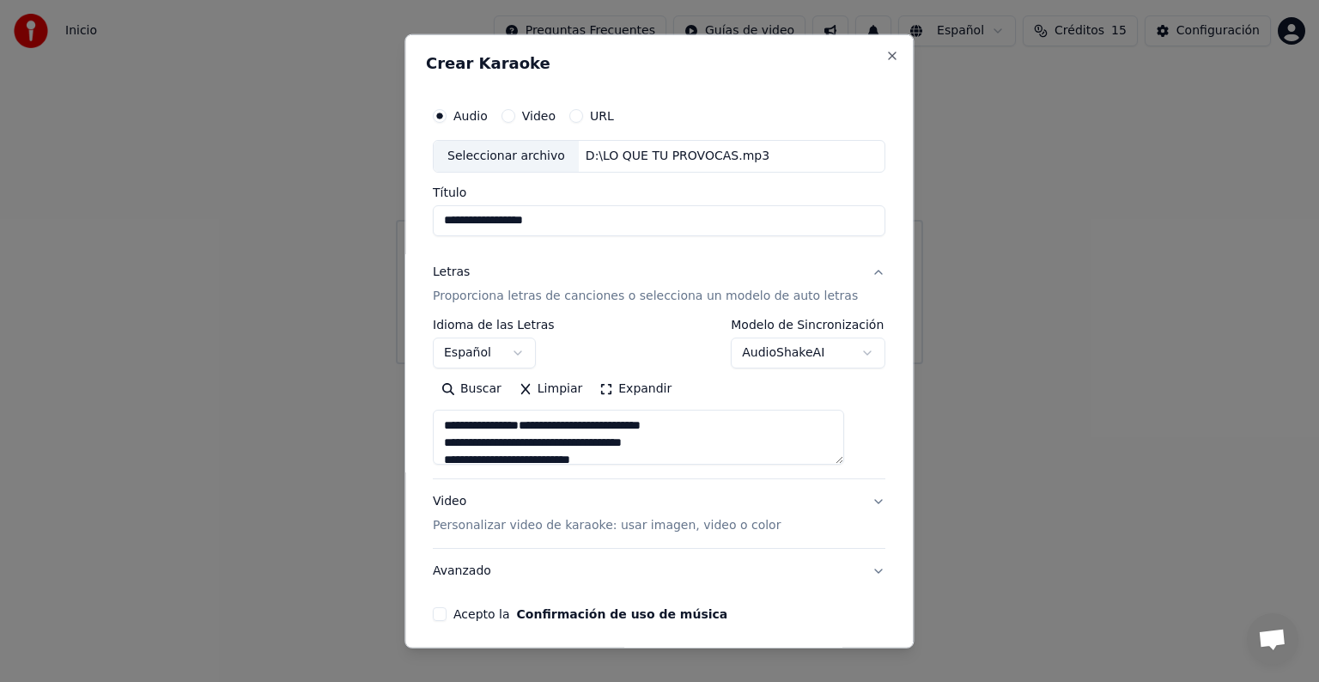
scroll to position [587, 0]
type textarea "**********"
click at [640, 393] on button "Expandir" at bounding box center [636, 388] width 89 height 27
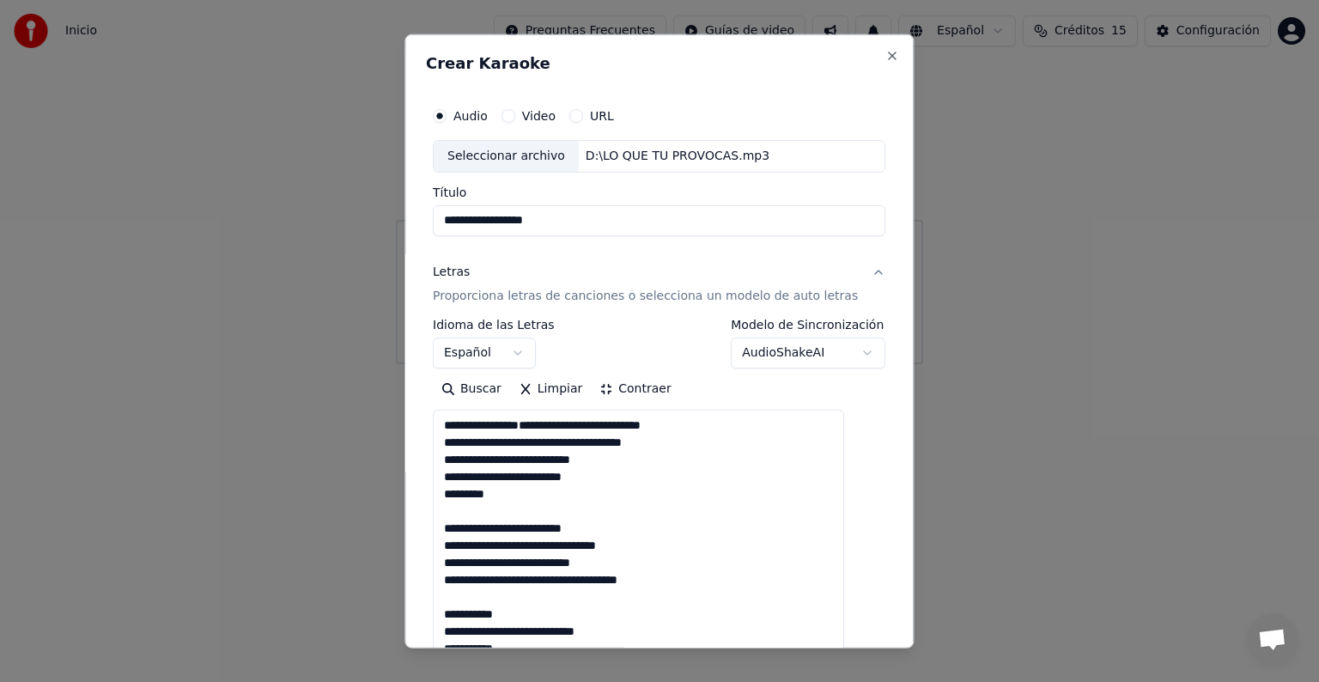
click at [634, 391] on button "Contraer" at bounding box center [636, 388] width 88 height 27
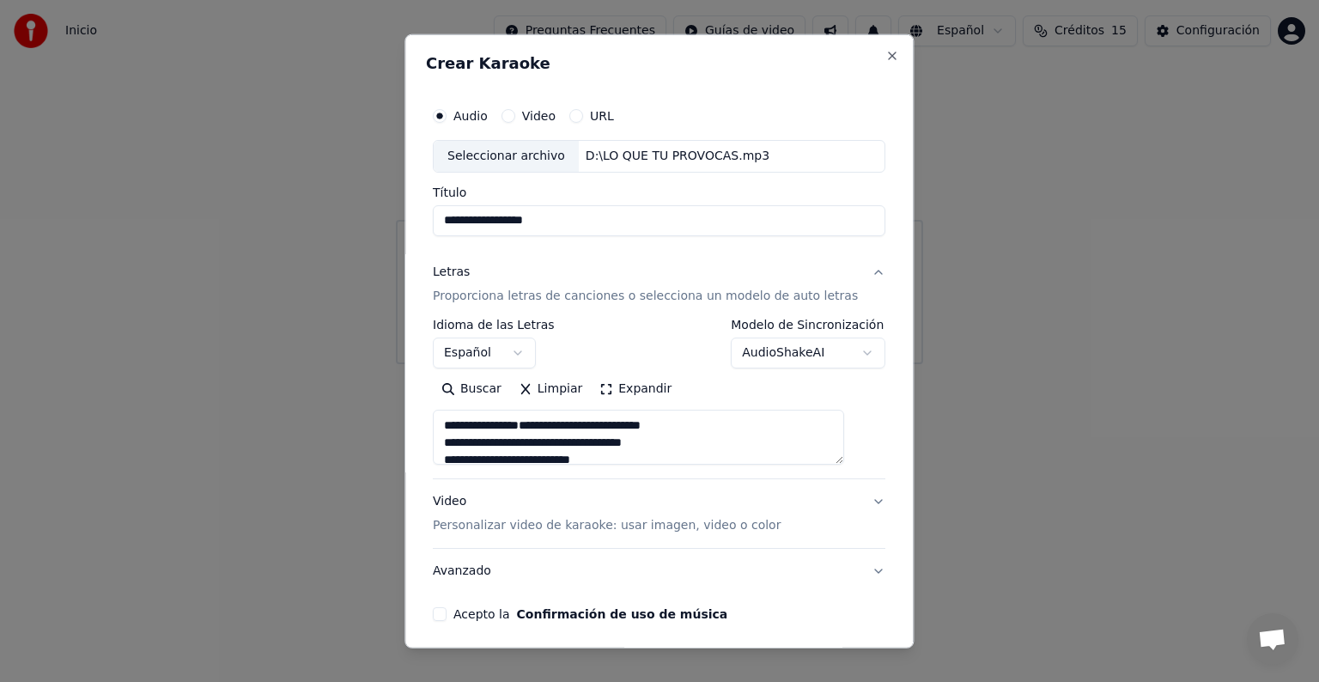
click at [848, 495] on button "Video Personalizar video de karaoke: usar imagen, video o color" at bounding box center [659, 513] width 453 height 69
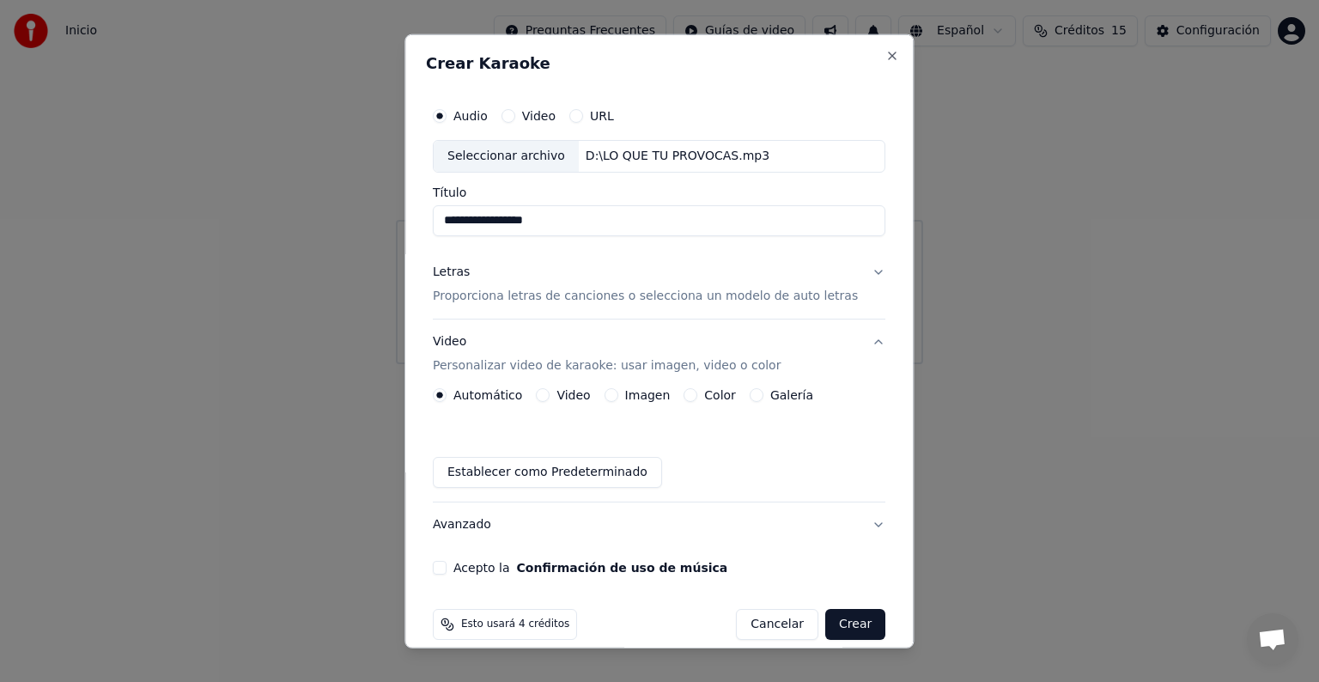
click at [729, 389] on label "Color" at bounding box center [721, 395] width 32 height 12
click at [698, 389] on button "Color" at bounding box center [691, 395] width 14 height 14
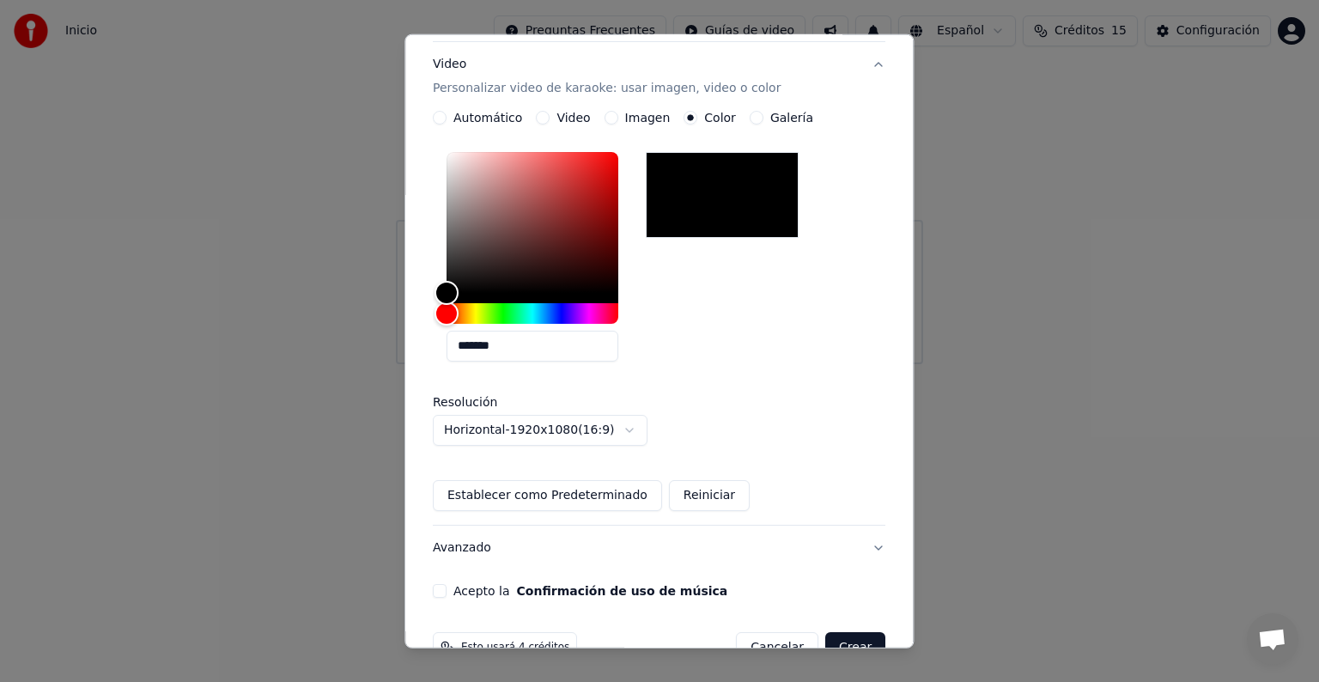
scroll to position [319, 0]
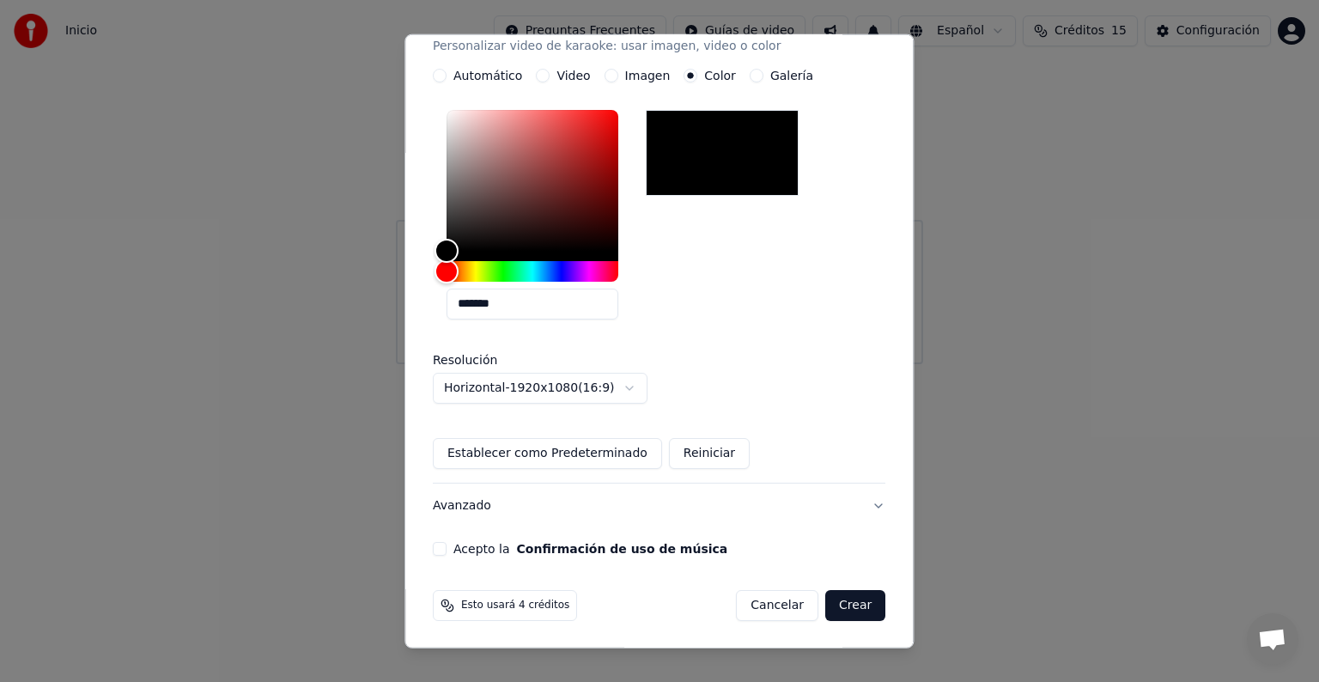
click at [605, 447] on button "Establecer como Predeterminado" at bounding box center [547, 453] width 229 height 31
click at [614, 512] on button "Avanzado" at bounding box center [659, 505] width 453 height 45
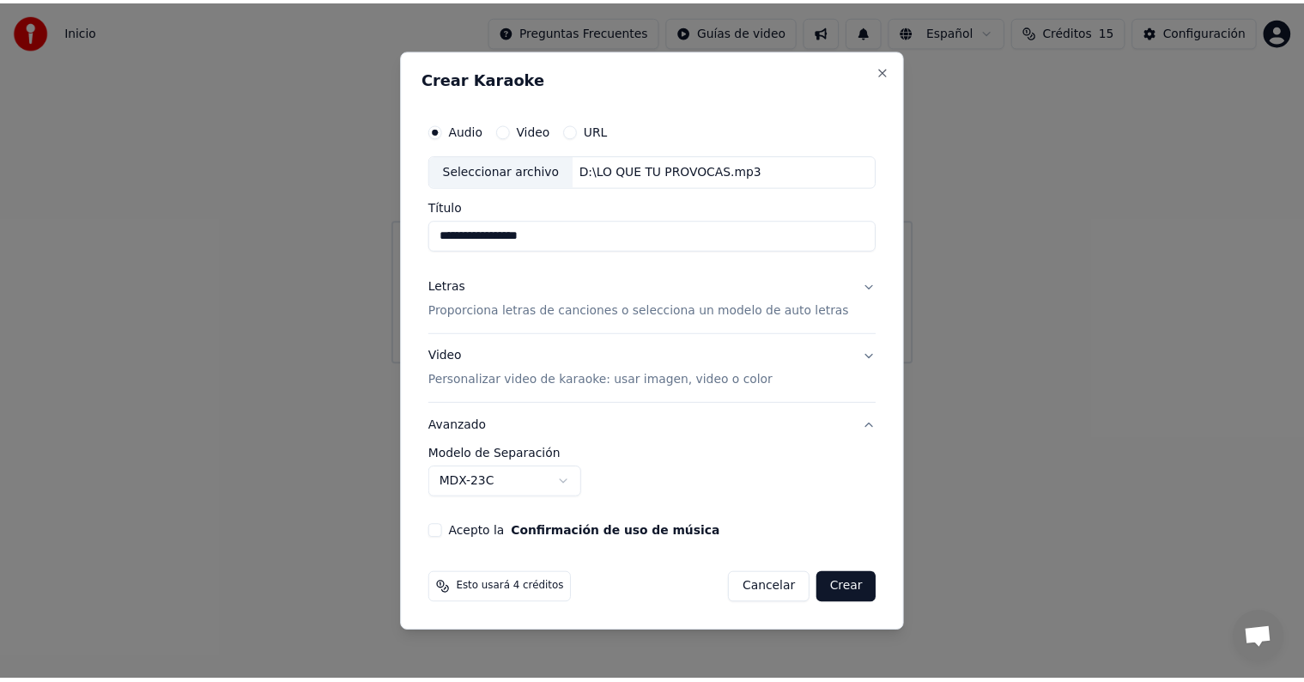
scroll to position [0, 0]
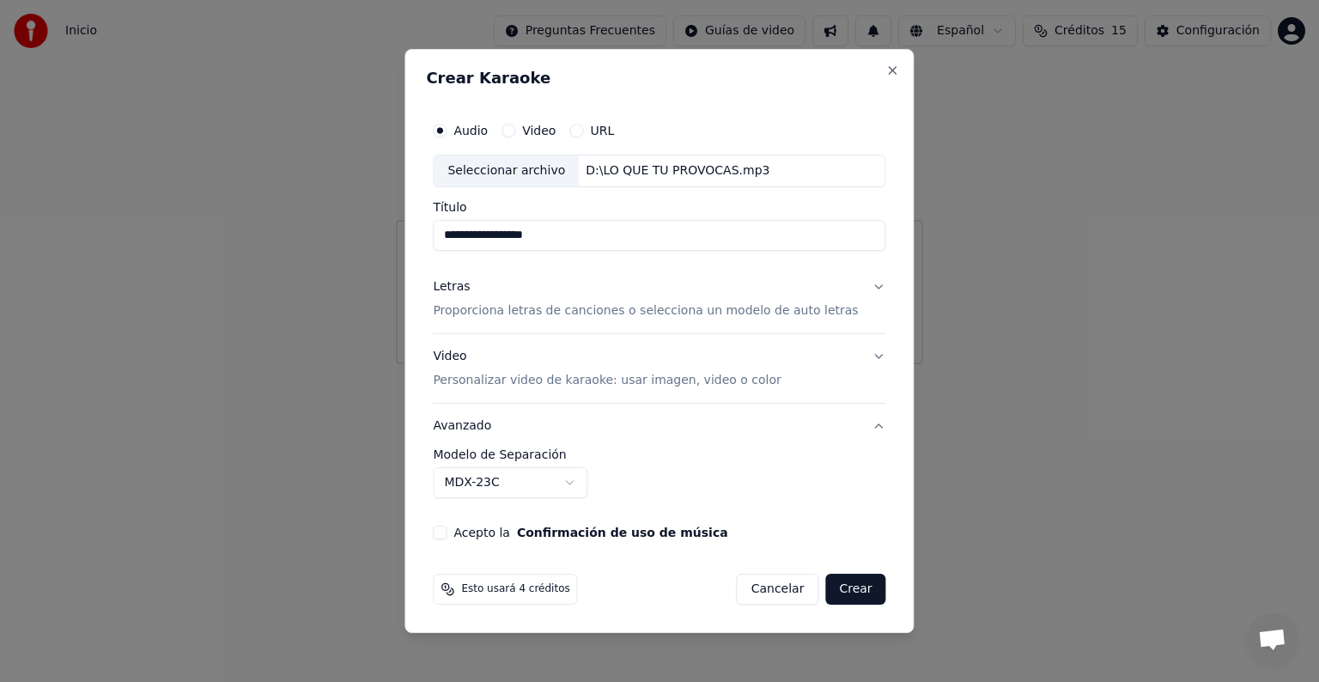
click at [447, 527] on button "Acepto la Confirmación de uso de música" at bounding box center [440, 533] width 14 height 14
click at [838, 595] on button "Crear" at bounding box center [855, 589] width 60 height 31
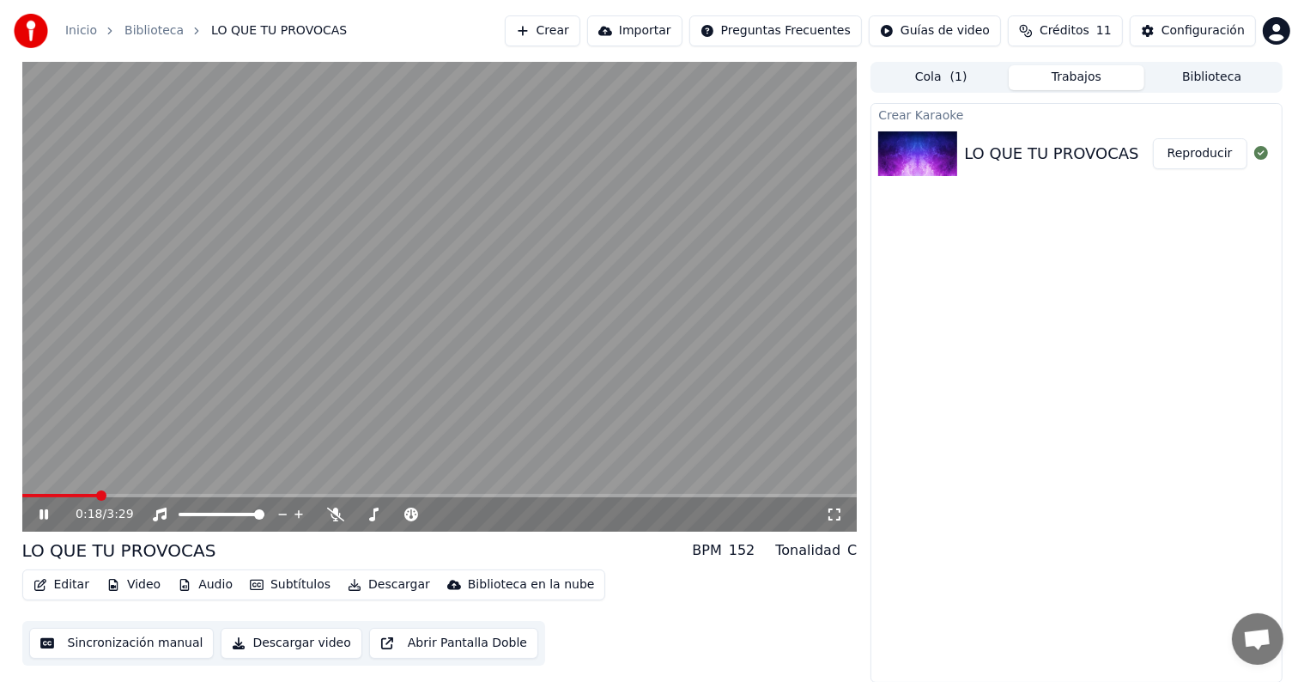
click at [38, 518] on icon at bounding box center [56, 514] width 40 height 14
click at [335, 512] on icon at bounding box center [335, 514] width 17 height 14
click at [41, 519] on icon at bounding box center [44, 514] width 10 height 12
click at [41, 519] on icon at bounding box center [44, 514] width 9 height 10
click at [408, 516] on icon at bounding box center [411, 514] width 14 height 14
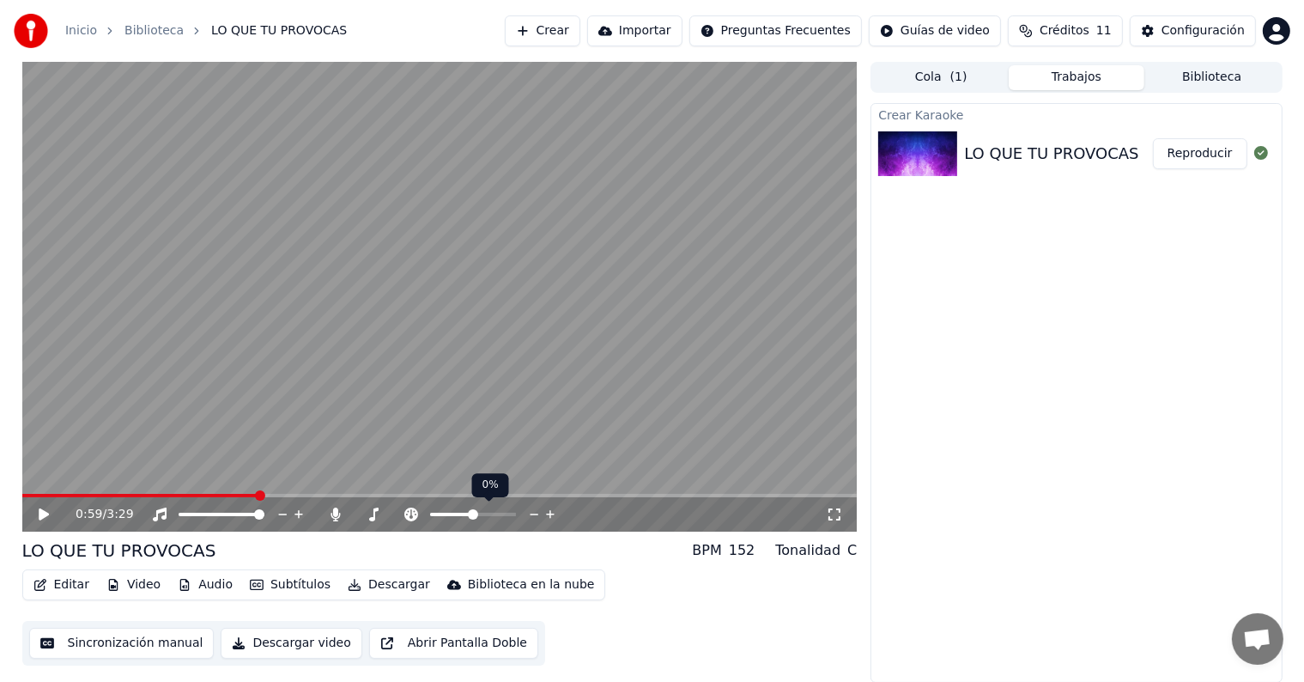
click at [408, 516] on icon at bounding box center [411, 514] width 14 height 14
click at [40, 513] on icon at bounding box center [44, 514] width 10 height 12
click at [340, 515] on icon at bounding box center [335, 514] width 9 height 14
click at [343, 519] on icon at bounding box center [335, 514] width 17 height 14
click at [345, 495] on span at bounding box center [207, 495] width 370 height 3
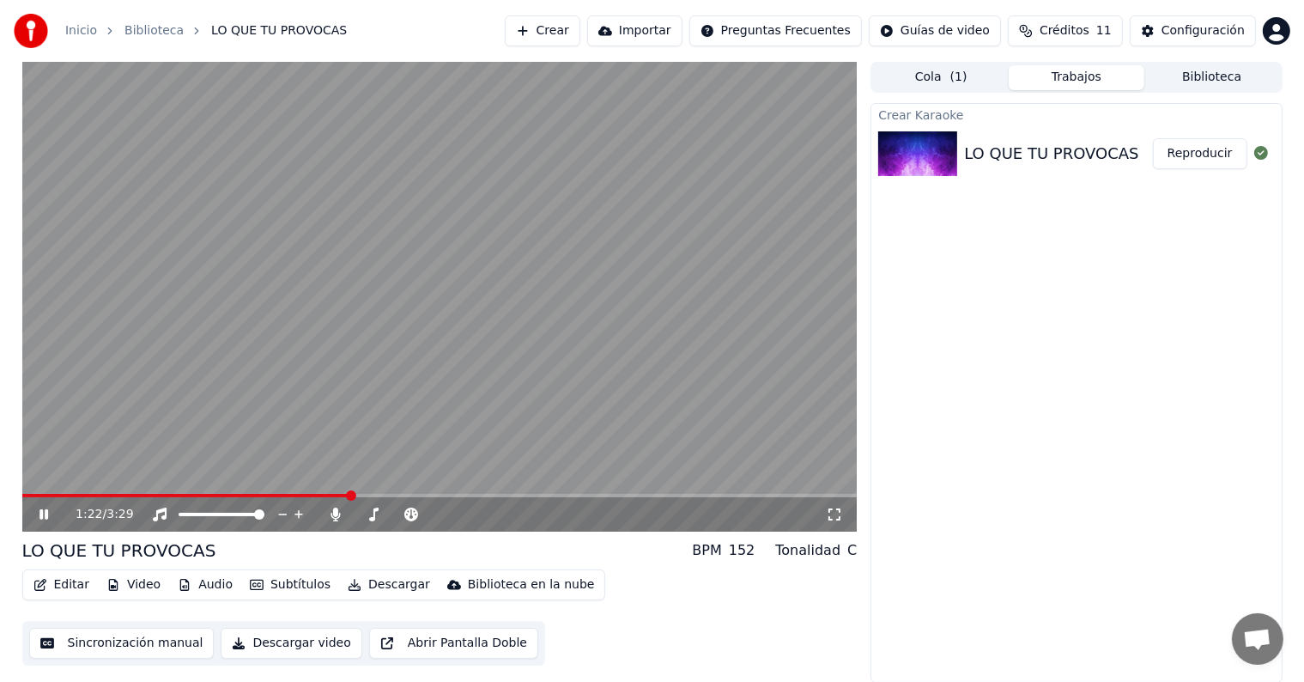
click at [346, 495] on span at bounding box center [351, 495] width 10 height 10
click at [412, 514] on icon at bounding box center [411, 514] width 14 height 14
click at [528, 515] on icon at bounding box center [534, 514] width 16 height 17
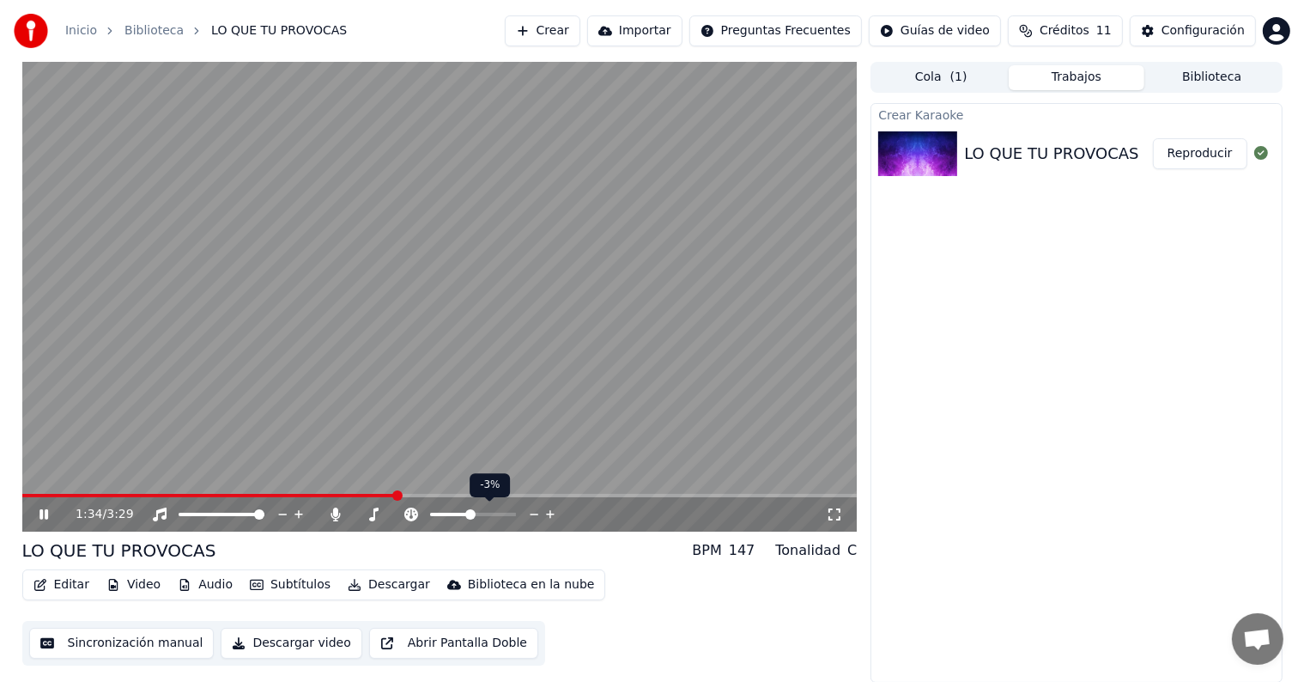
click at [528, 515] on icon at bounding box center [534, 514] width 16 height 17
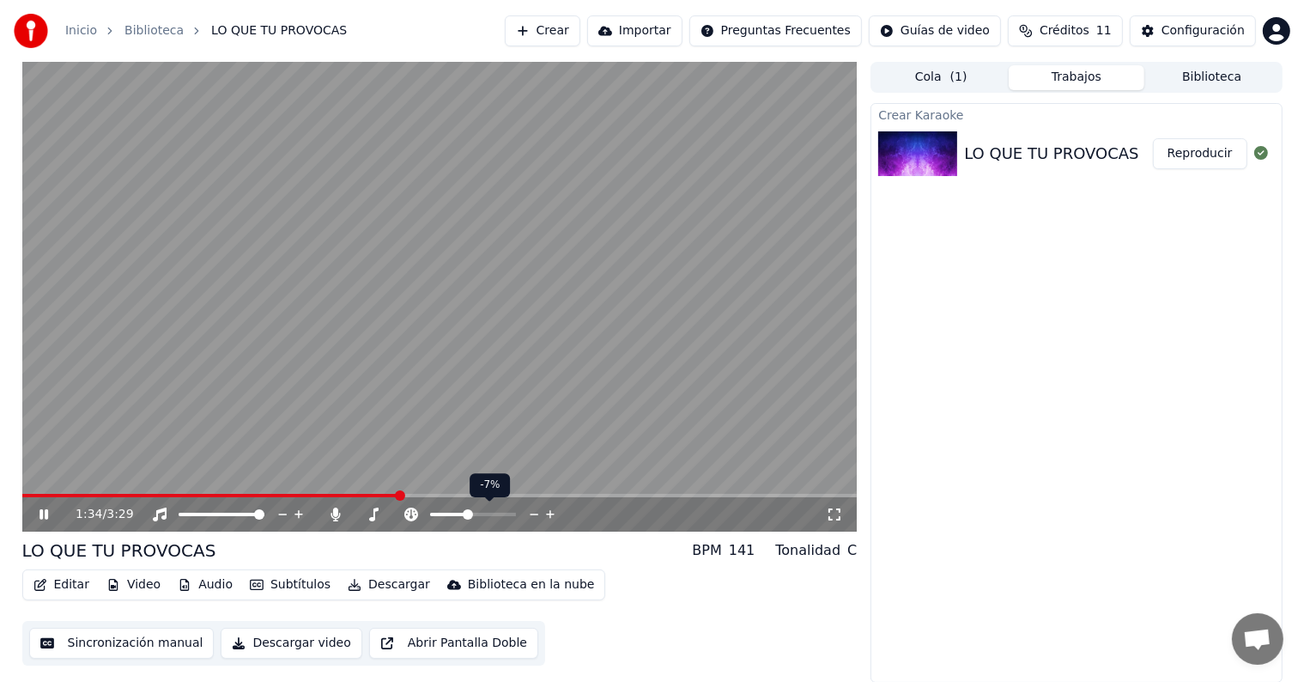
click at [528, 515] on icon at bounding box center [534, 514] width 16 height 17
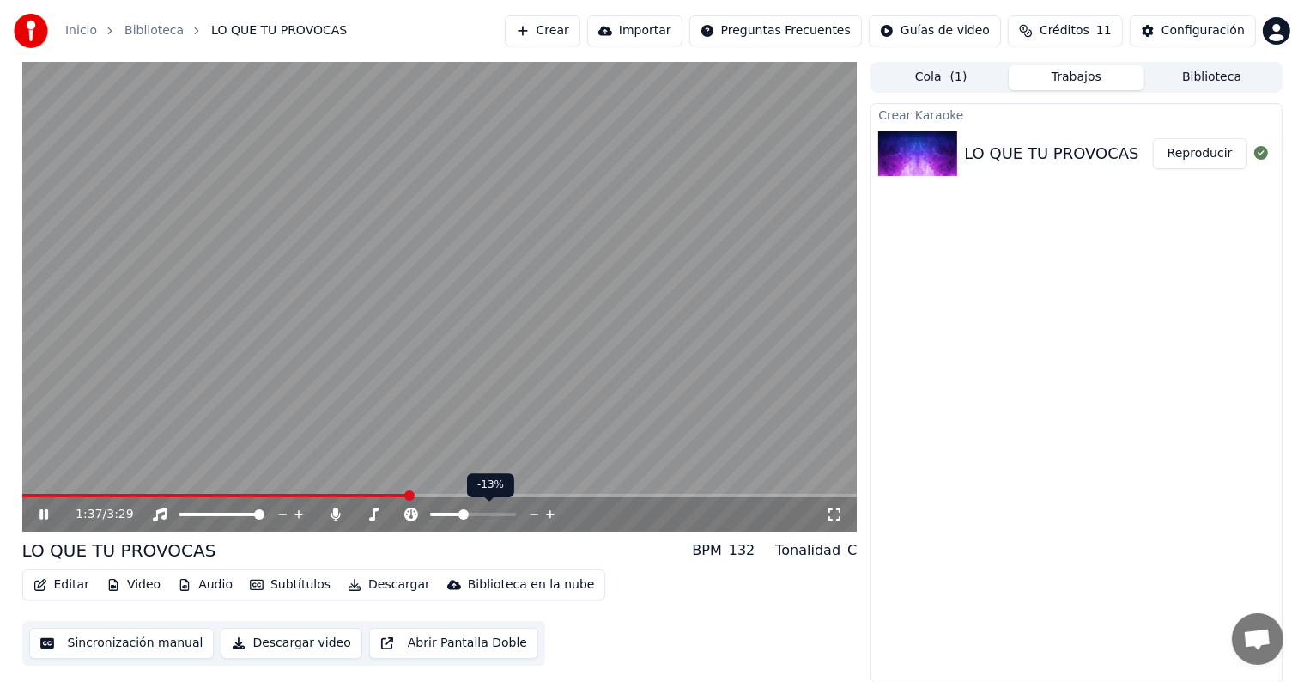
click at [553, 515] on icon at bounding box center [551, 514] width 16 height 17
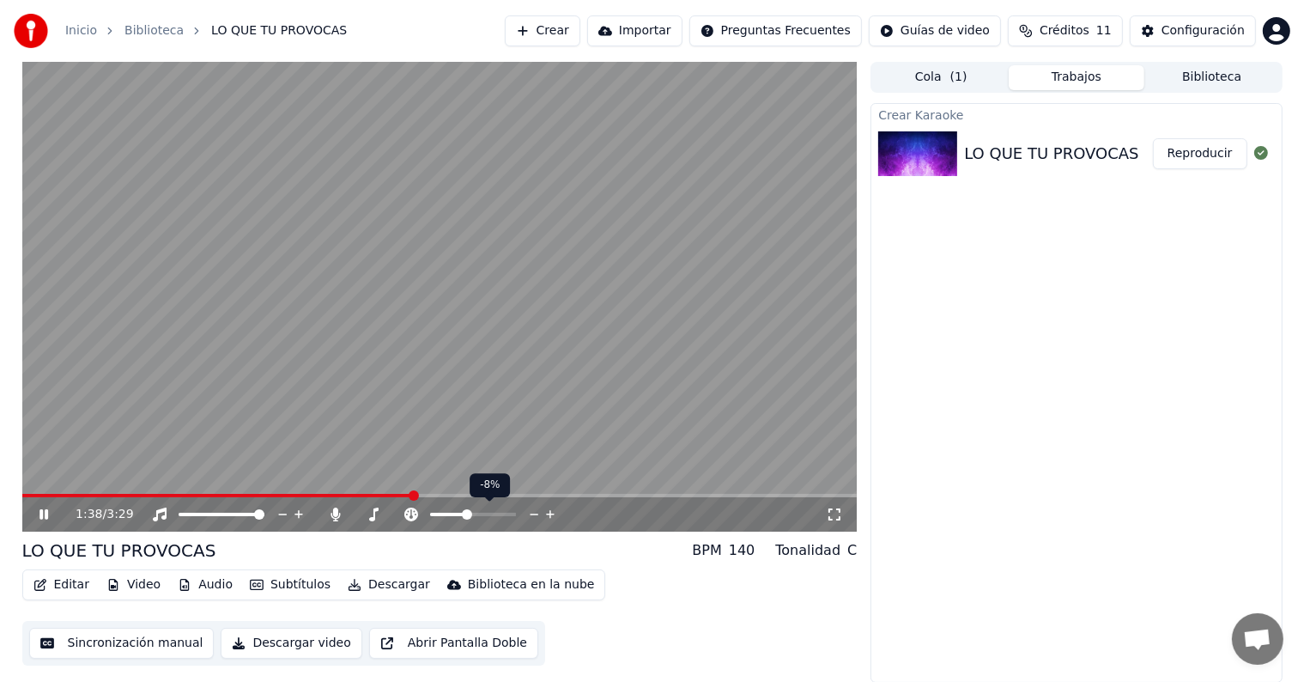
click at [553, 515] on icon at bounding box center [551, 514] width 16 height 17
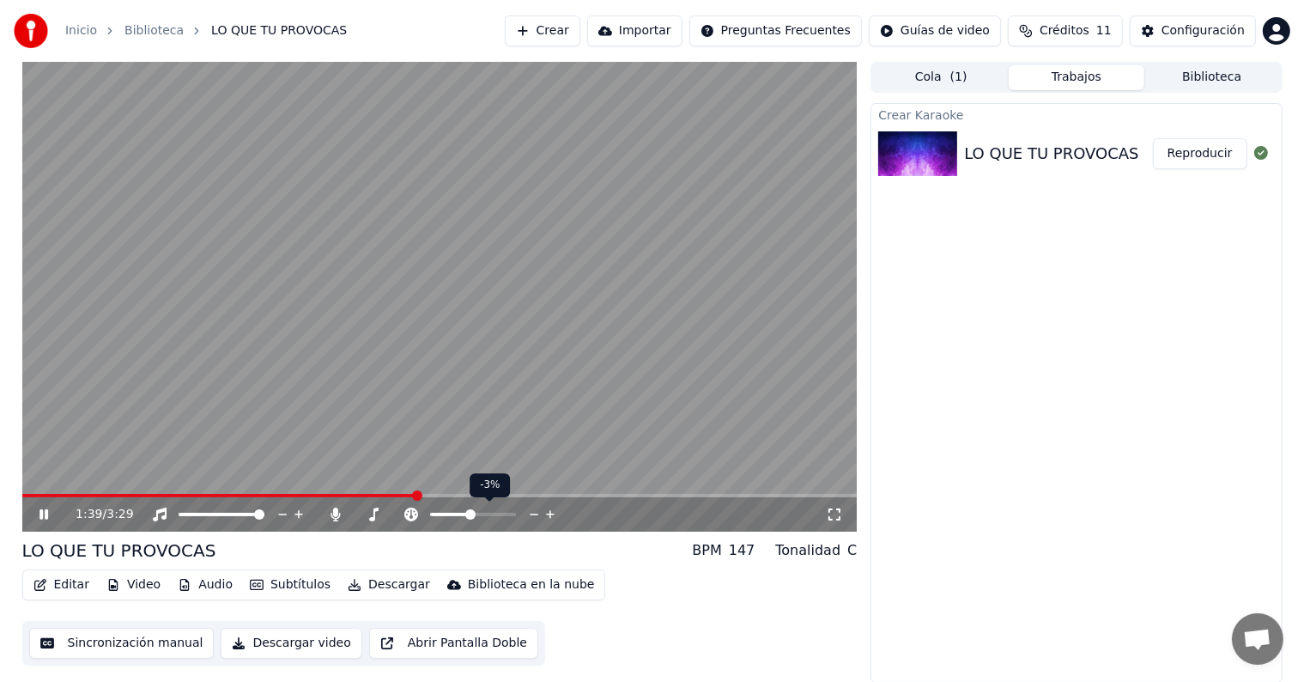
click at [553, 515] on icon at bounding box center [551, 514] width 16 height 17
click at [46, 519] on icon at bounding box center [44, 514] width 9 height 10
click at [114, 653] on button "Sincronización manual" at bounding box center [121, 643] width 185 height 31
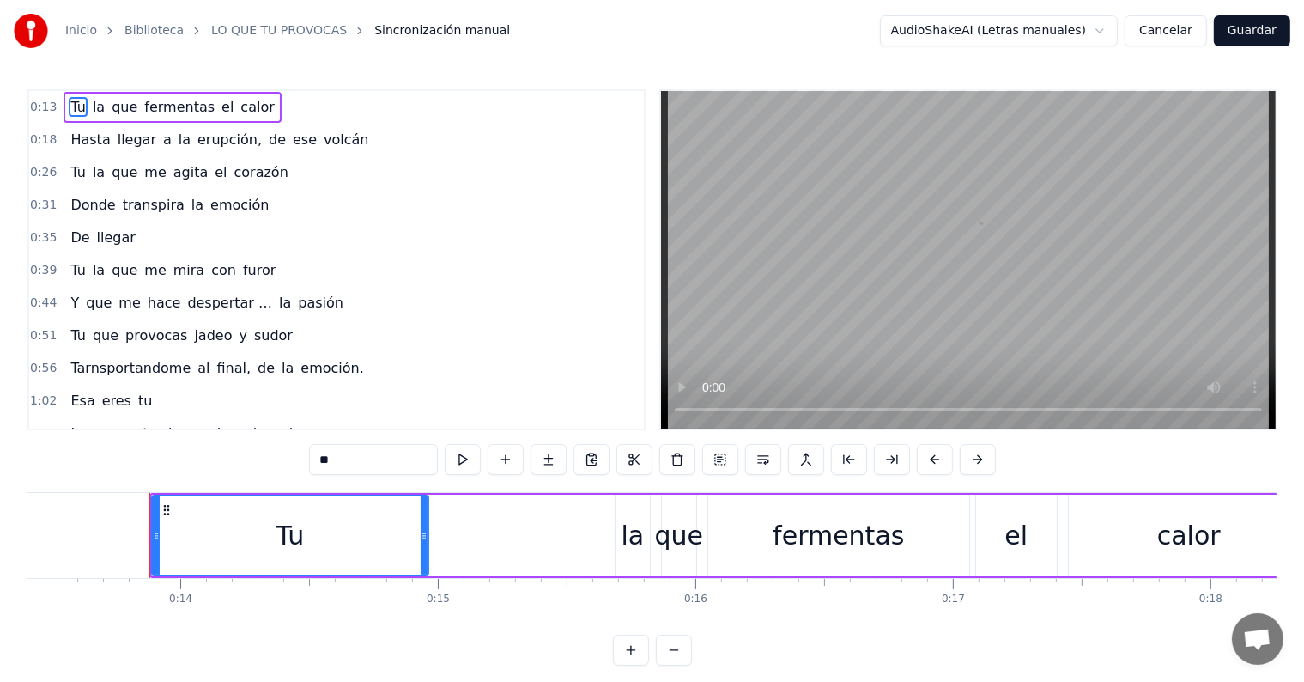
scroll to position [0, 3489]
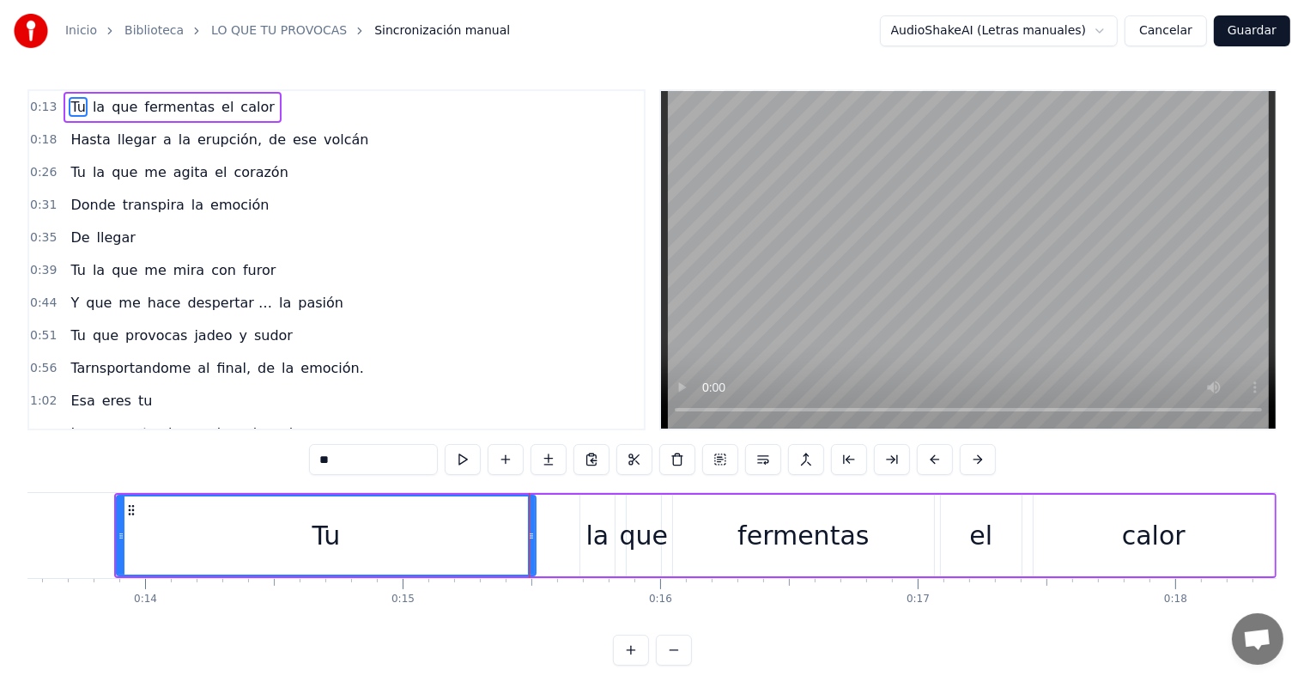
drag, startPoint x: 386, startPoint y: 537, endPoint x: 529, endPoint y: 535, distance: 142.6
click at [529, 535] on icon at bounding box center [531, 536] width 7 height 14
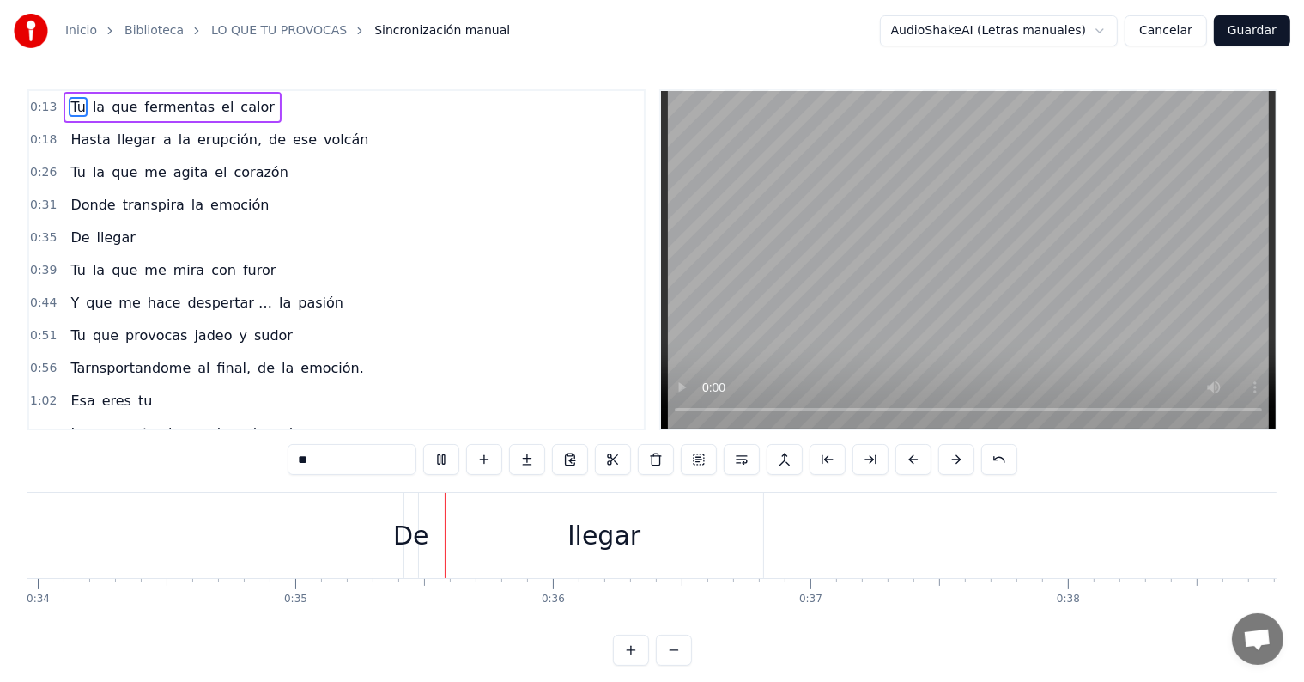
scroll to position [0, 8952]
click at [74, 234] on span "De" at bounding box center [80, 238] width 22 height 20
type input "**"
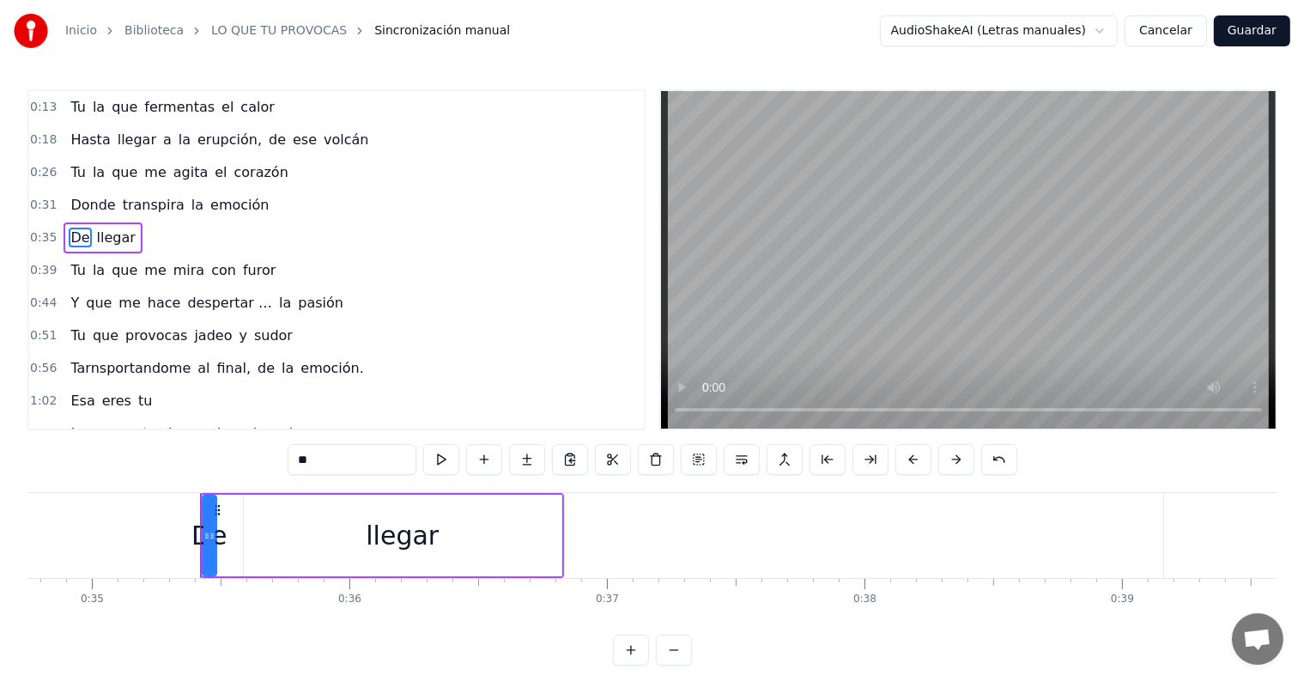
click at [74, 234] on span "De" at bounding box center [80, 238] width 22 height 20
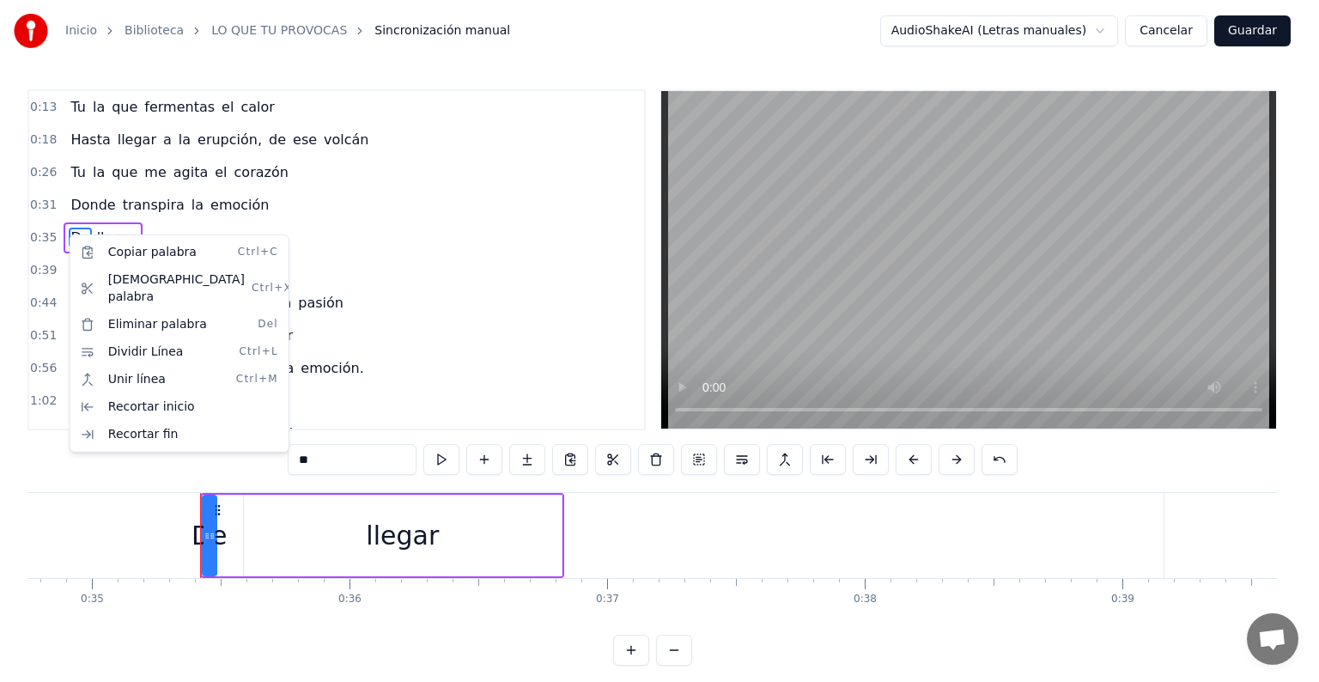
click at [437, 231] on html "Inicio Biblioteca LO QUE TU PROVOCAS Sincronización manual AudioShakeAI (Letras…" at bounding box center [659, 346] width 1319 height 693
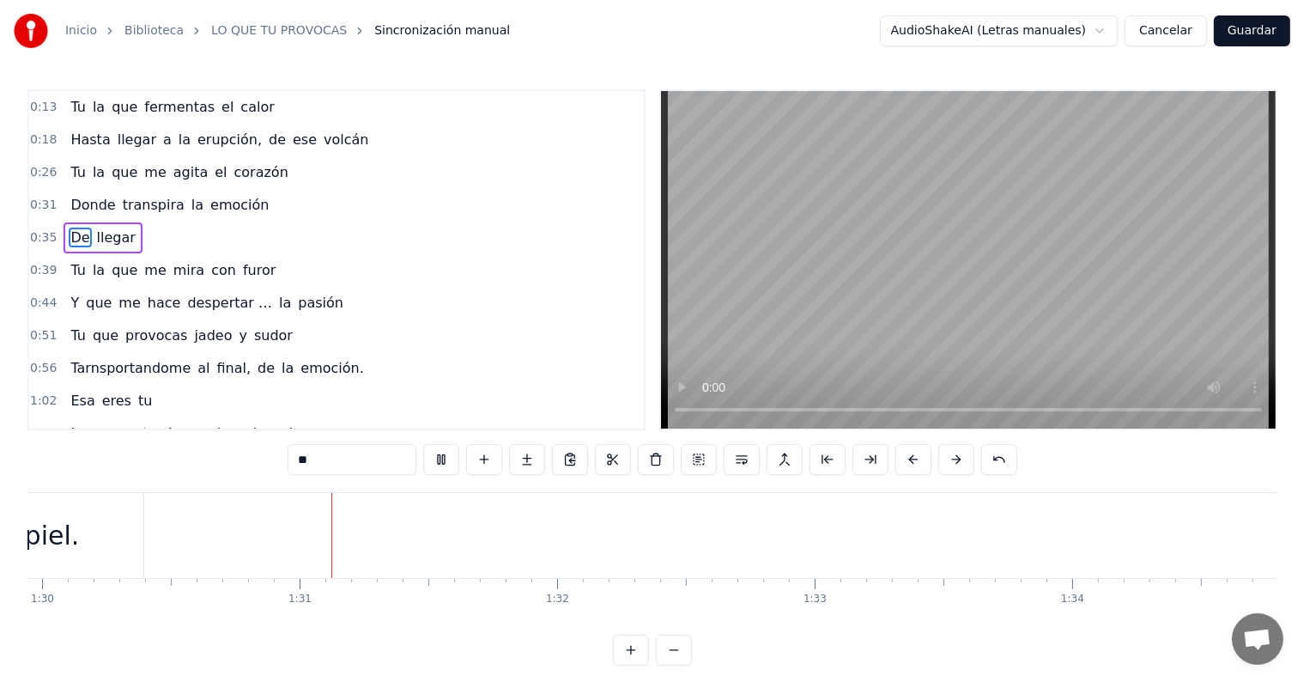
scroll to position [0, 23205]
click at [1264, 31] on button "Guardar" at bounding box center [1252, 30] width 76 height 31
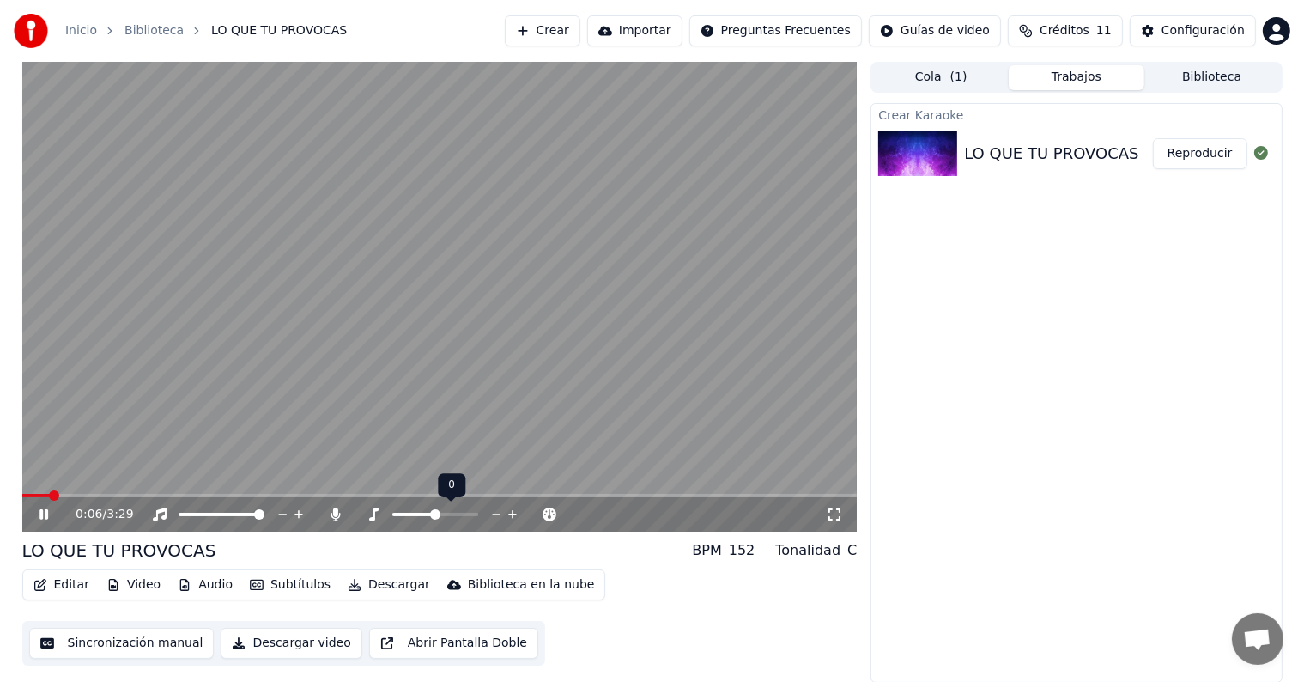
click at [512, 512] on icon at bounding box center [512, 514] width 9 height 9
click at [507, 512] on icon at bounding box center [513, 514] width 16 height 17
click at [500, 513] on icon at bounding box center [497, 514] width 16 height 17
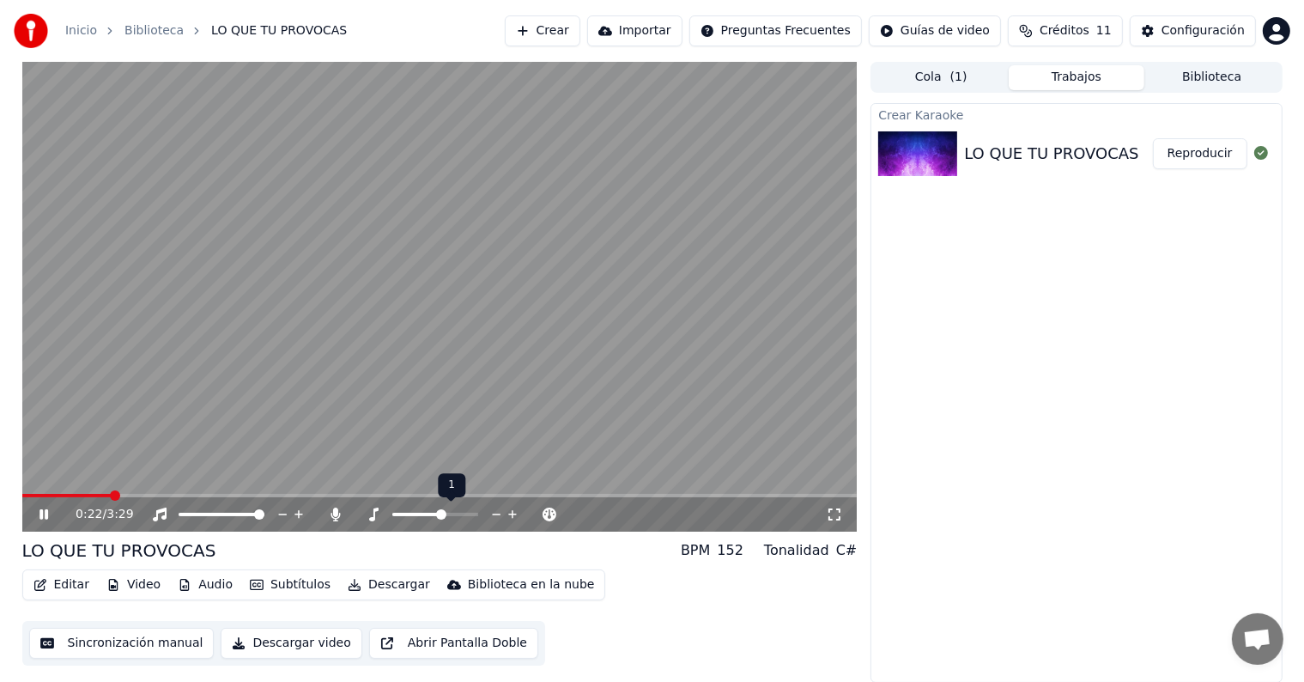
click at [500, 513] on icon at bounding box center [497, 514] width 16 height 17
click at [335, 515] on icon at bounding box center [335, 514] width 9 height 14
click at [40, 518] on icon at bounding box center [44, 514] width 9 height 10
click at [179, 520] on span at bounding box center [184, 514] width 10 height 10
click at [45, 517] on icon at bounding box center [44, 514] width 10 height 12
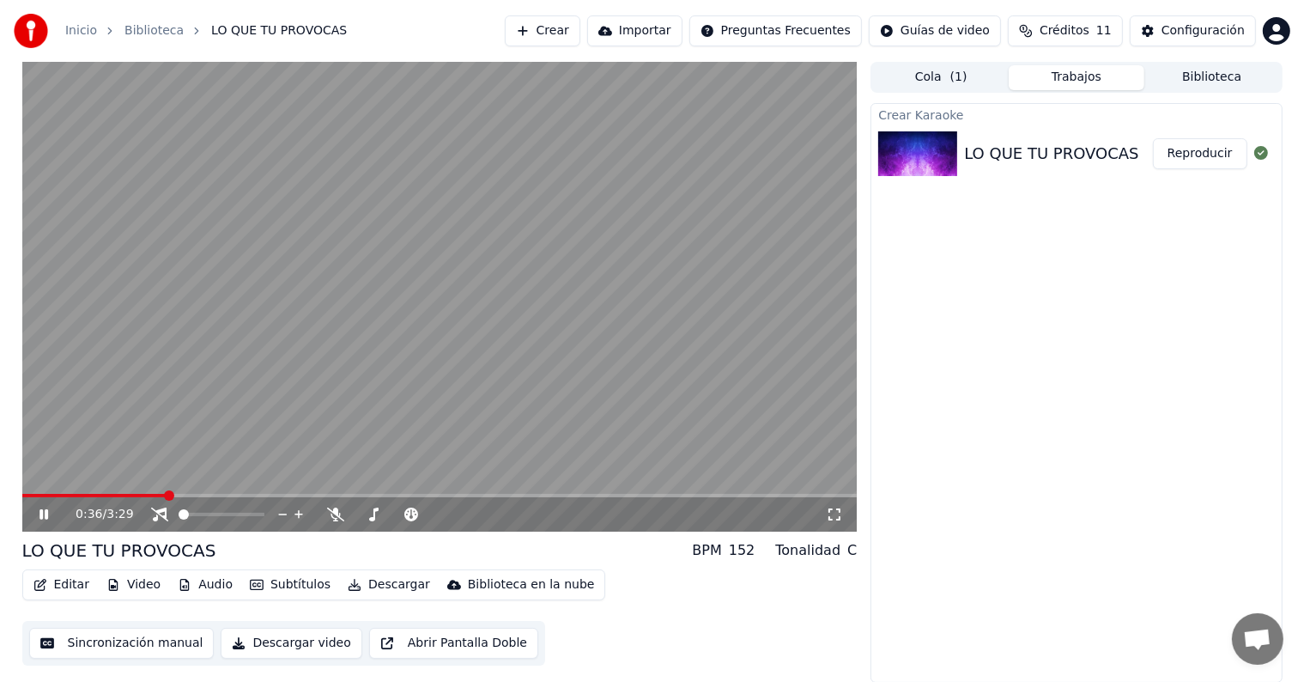
click at [41, 517] on icon at bounding box center [44, 514] width 9 height 10
click at [1080, 45] on button "Créditos 11" at bounding box center [1065, 30] width 115 height 31
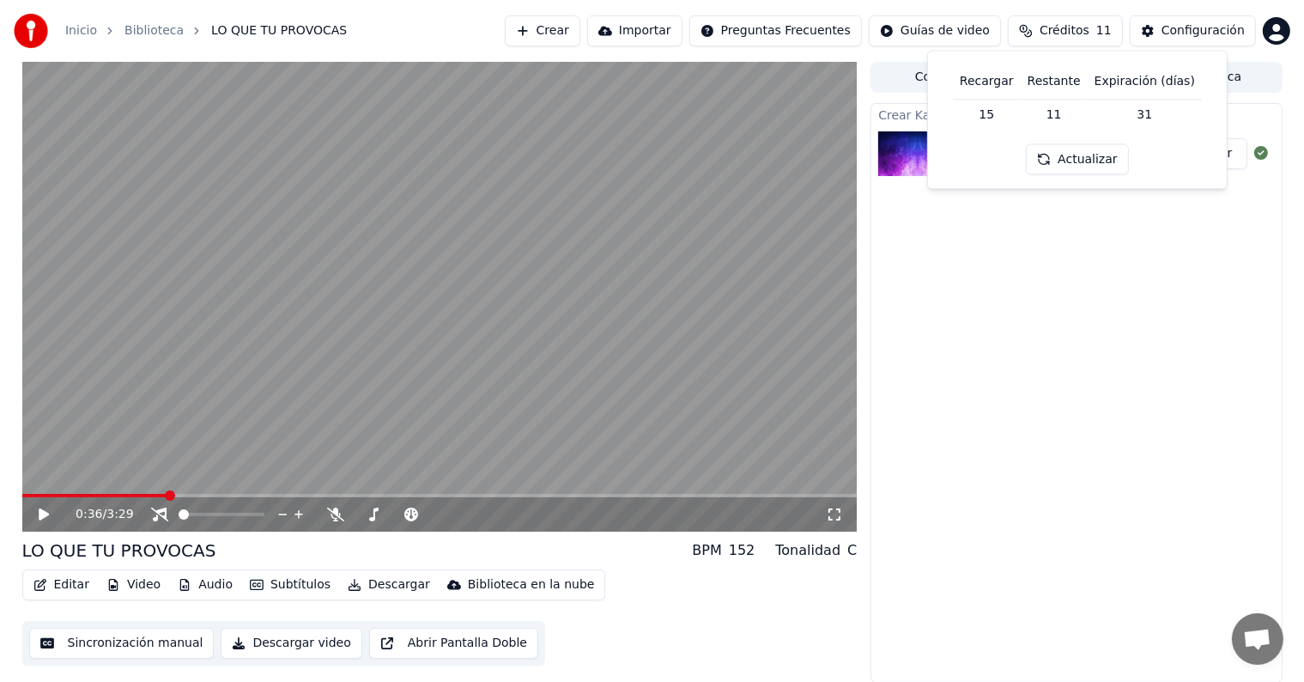
click at [1058, 161] on button "Actualizar" at bounding box center [1077, 159] width 102 height 31
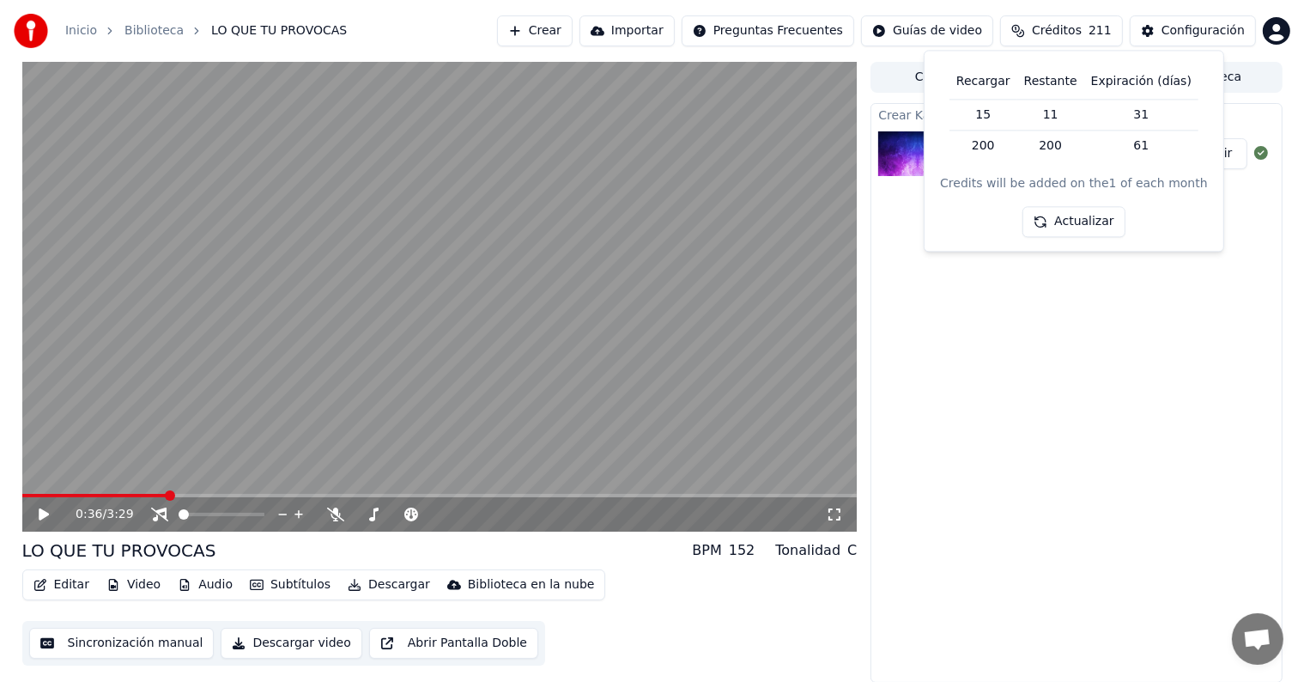
click at [1073, 227] on button "Actualizar" at bounding box center [1074, 222] width 102 height 31
click at [1091, 325] on div "Crear Karaoke LO QUE TU PROVOCAS Reproducir" at bounding box center [1076, 393] width 411 height 580
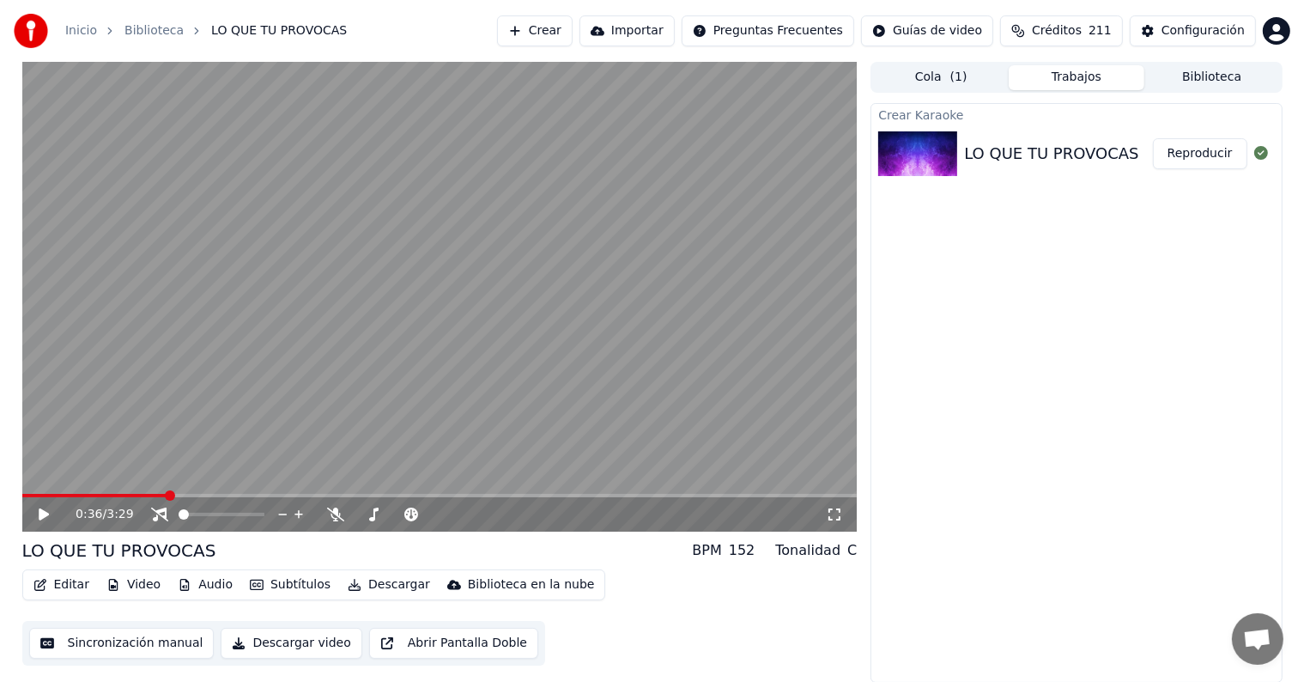
click at [48, 508] on icon at bounding box center [56, 514] width 40 height 14
click at [38, 513] on icon at bounding box center [56, 514] width 40 height 14
